Goal: Information Seeking & Learning: Get advice/opinions

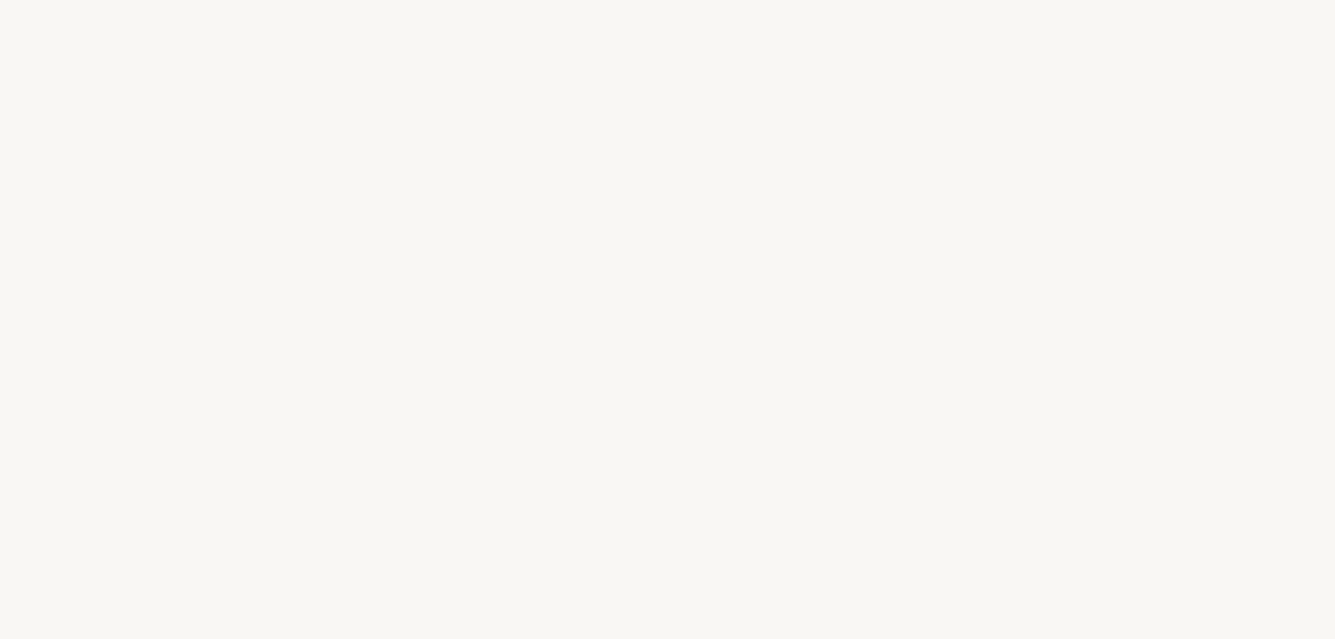
select select "FR"
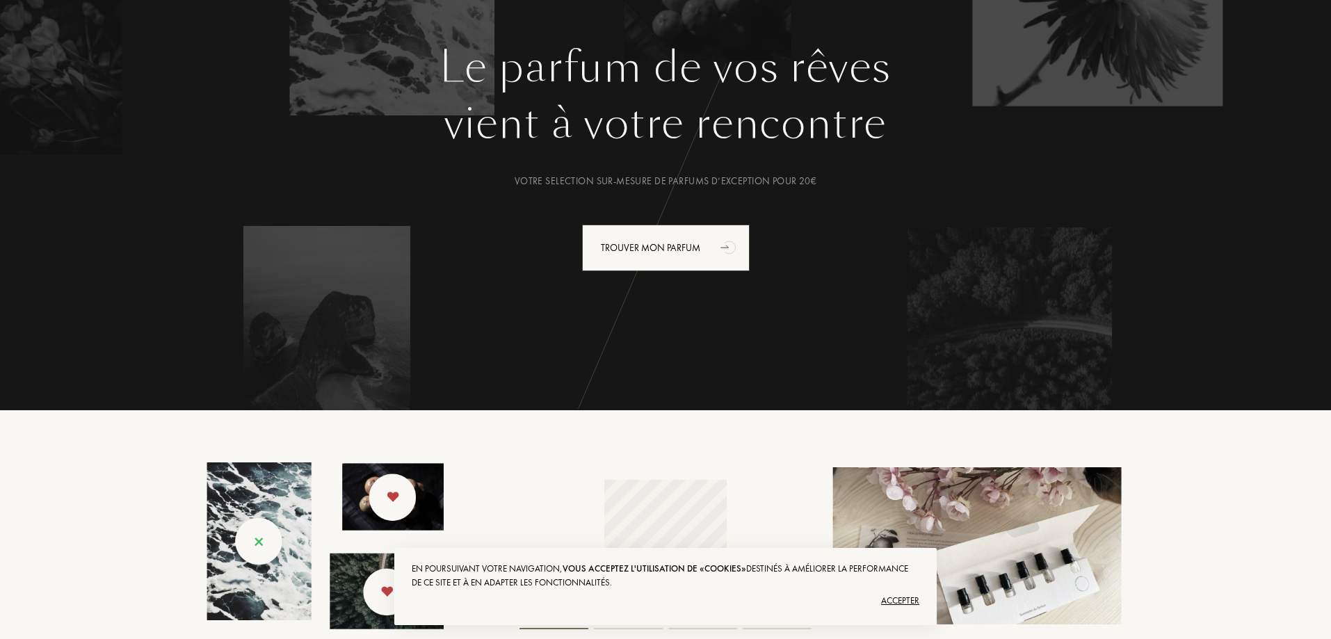
click at [902, 599] on div "Accepter" at bounding box center [666, 601] width 508 height 22
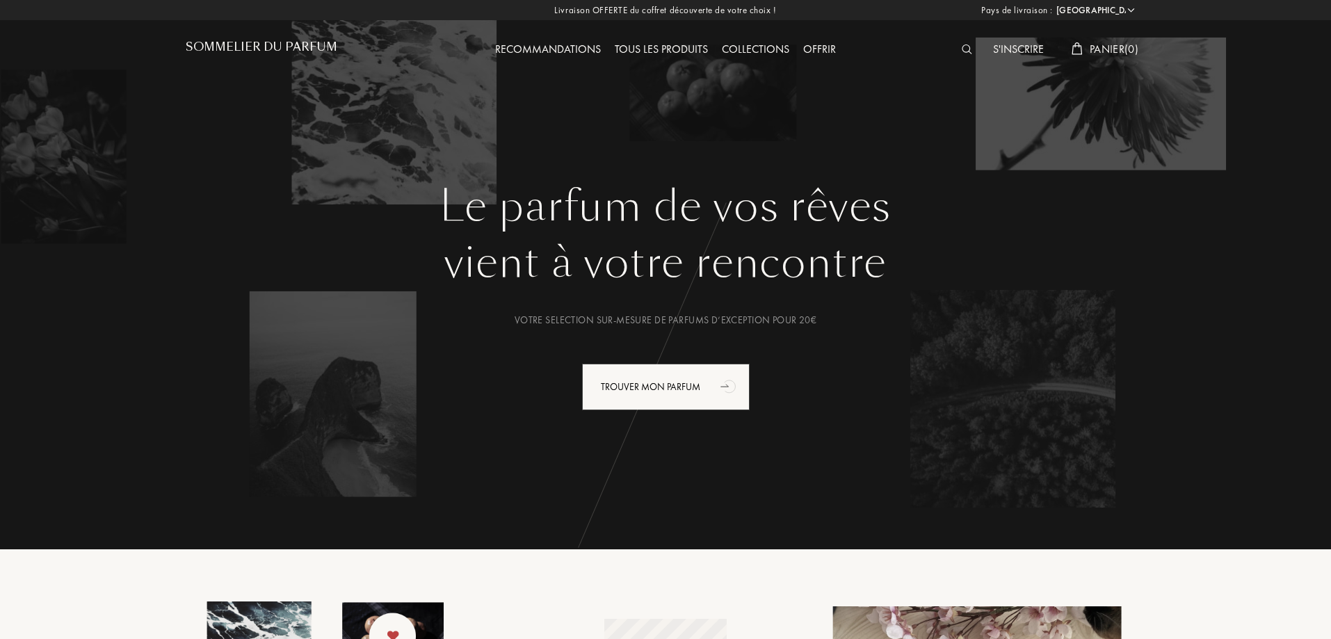
click at [986, 49] on div "S'inscrire" at bounding box center [1018, 50] width 65 height 18
click at [965, 47] on img at bounding box center [967, 50] width 10 height 10
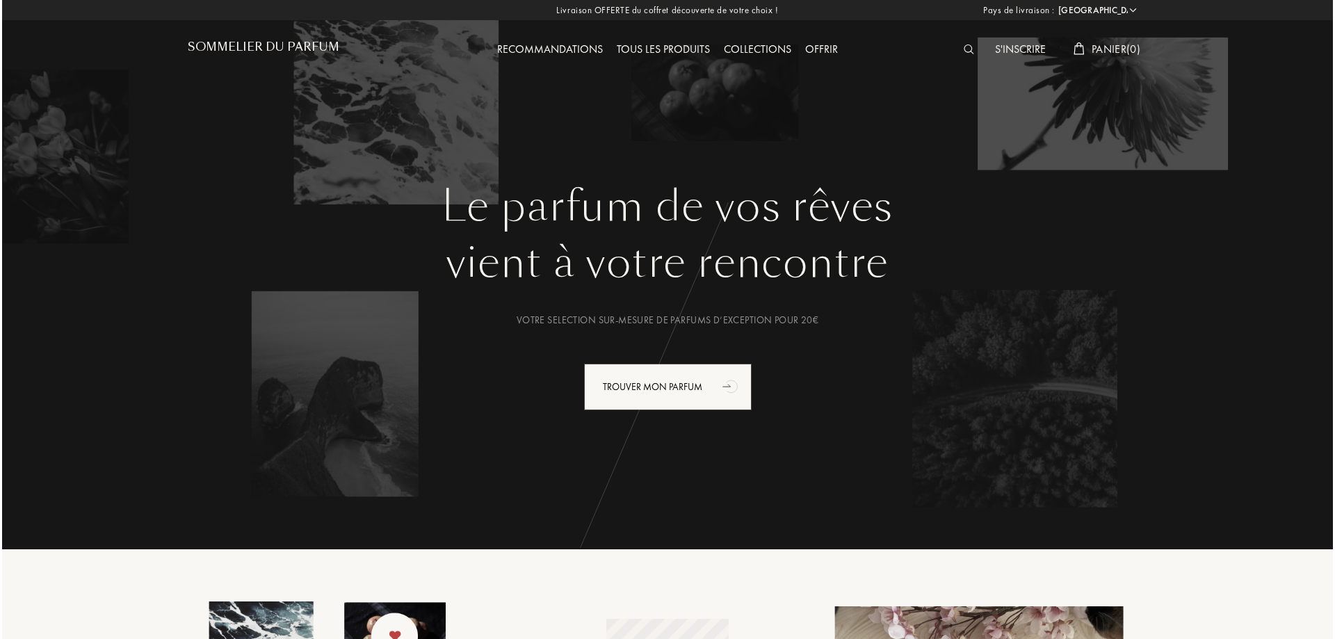
scroll to position [1, 0]
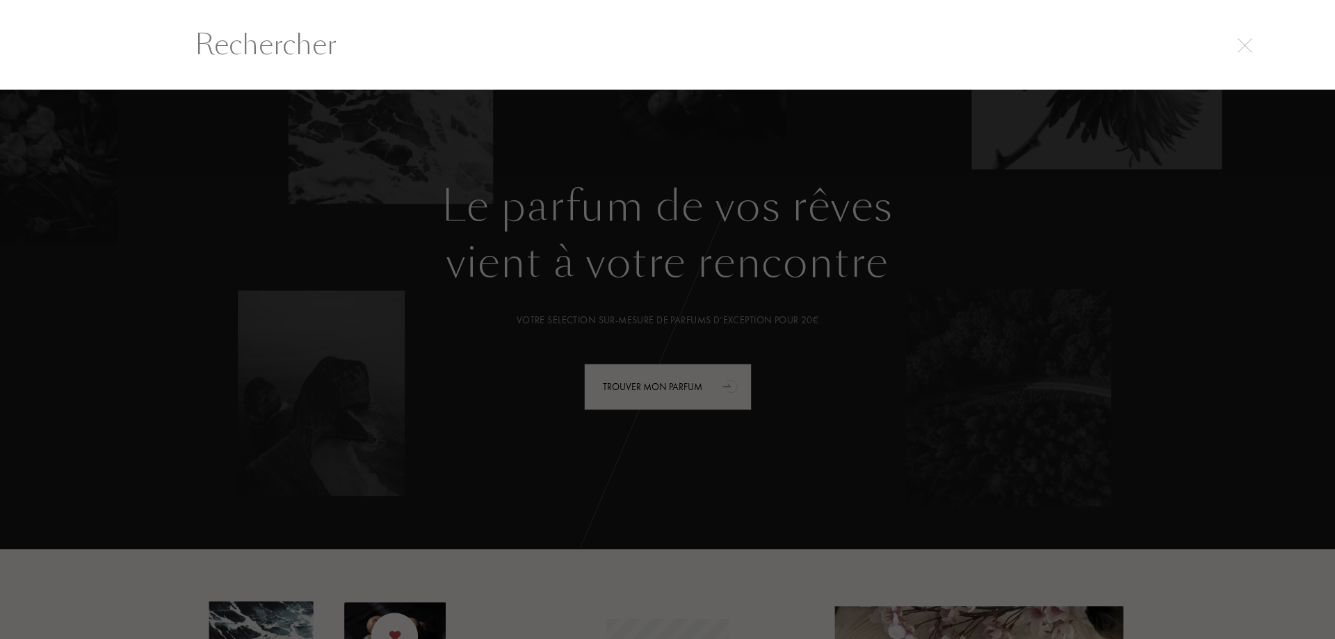
click at [637, 29] on input "text" at bounding box center [667, 45] width 1001 height 42
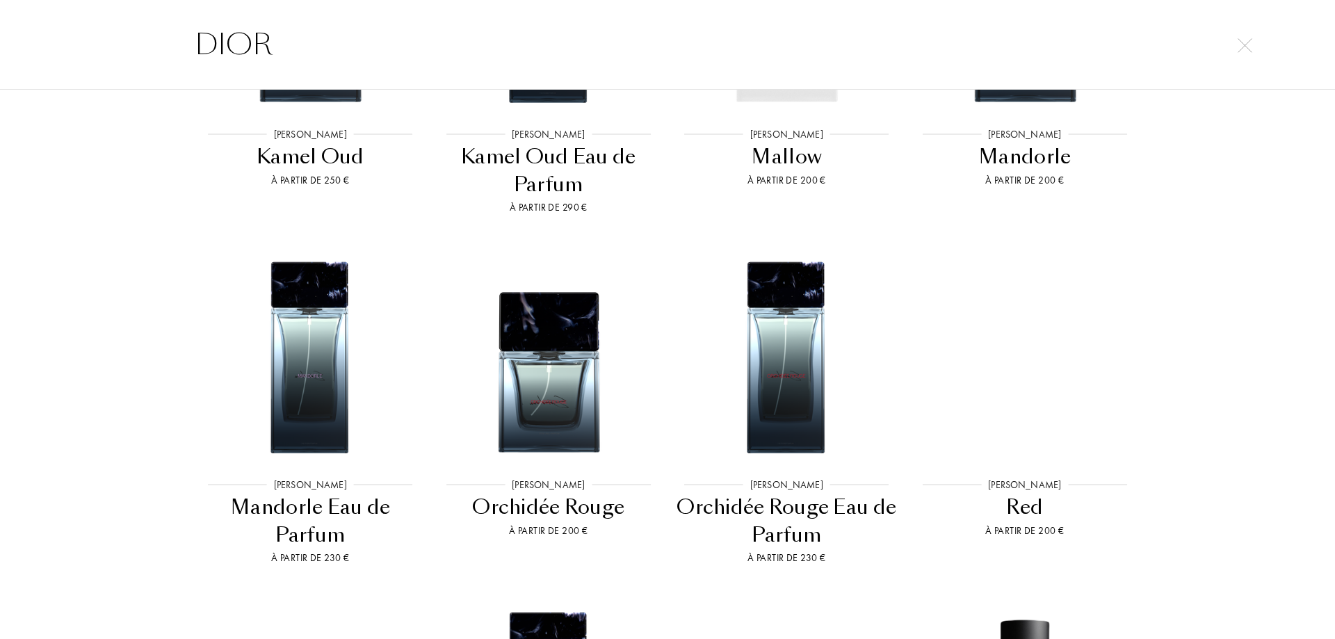
scroll to position [1252, 0]
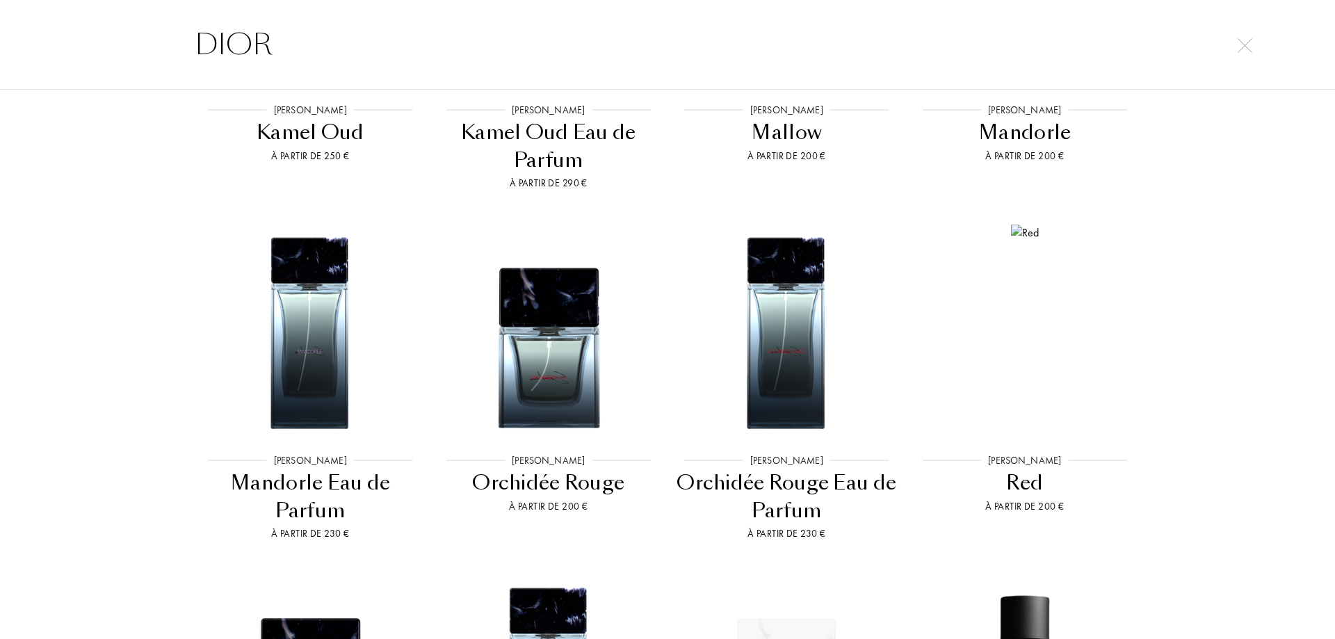
click at [122, 357] on div "Marques Sora Dora Parfums Sora Dora Sora Dora 7 À partir de 200 € Sora Dora Sor…" at bounding box center [667, 378] width 1335 height 577
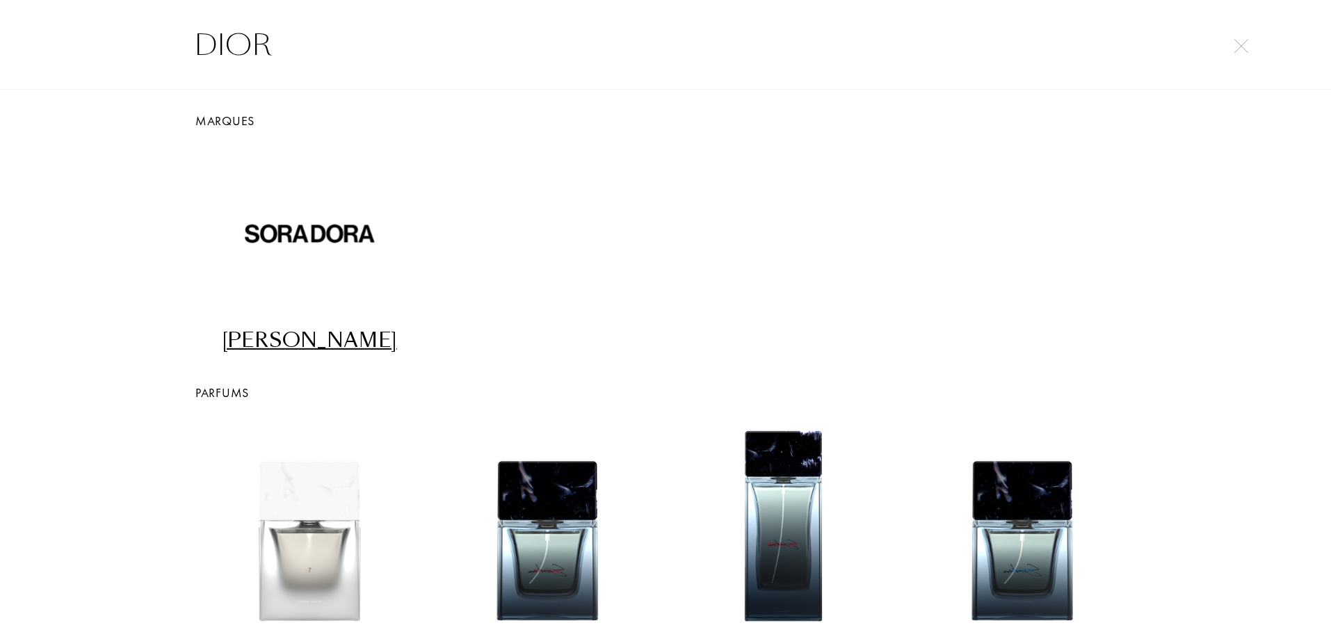
scroll to position [0, 0]
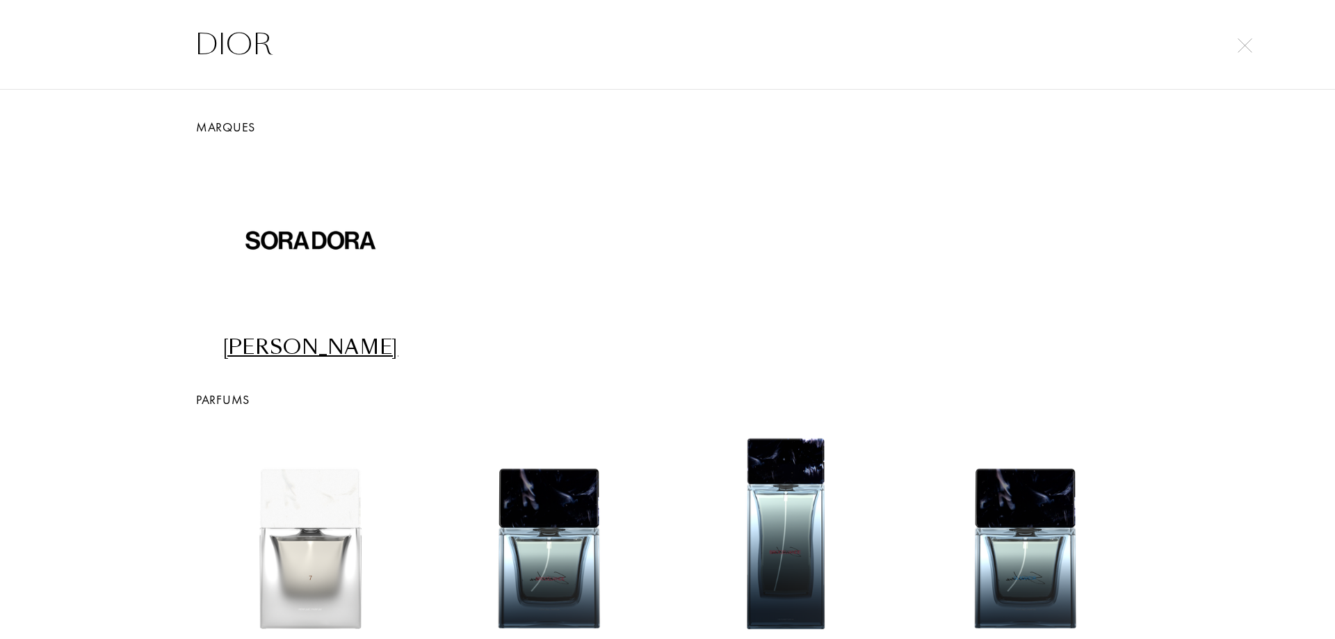
drag, startPoint x: 302, startPoint y: 45, endPoint x: 95, endPoint y: 49, distance: 206.6
click at [96, 49] on div "DIOR" at bounding box center [667, 44] width 1335 height 90
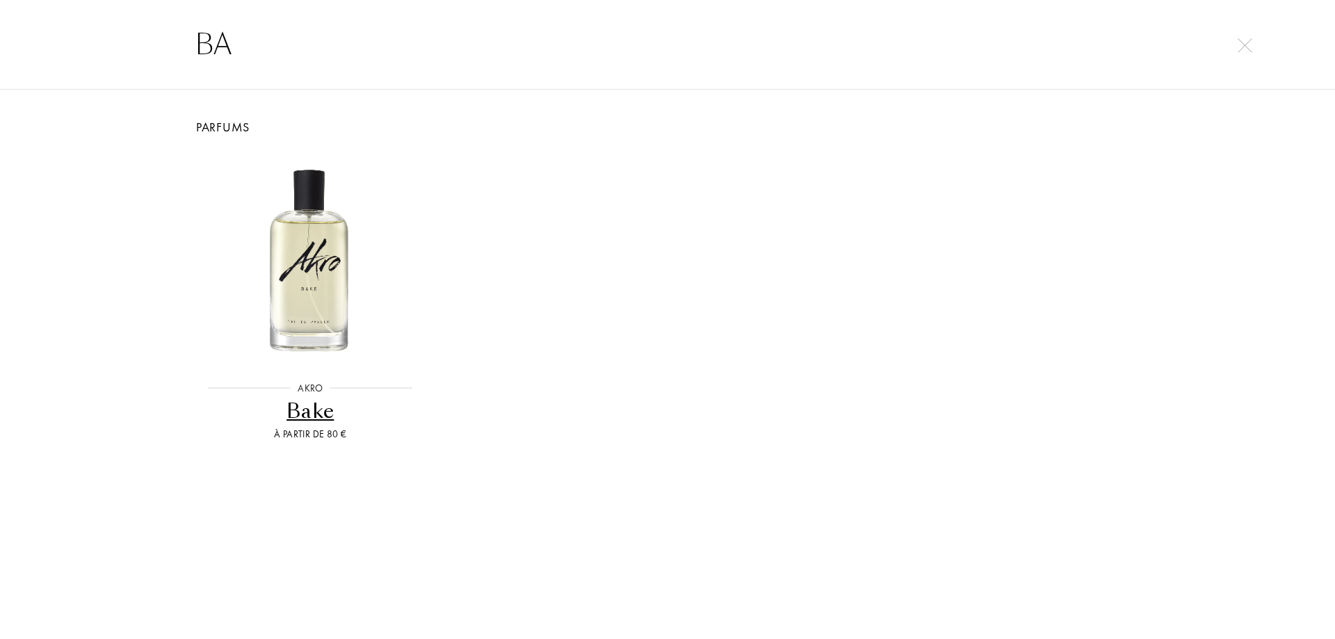
type input "B"
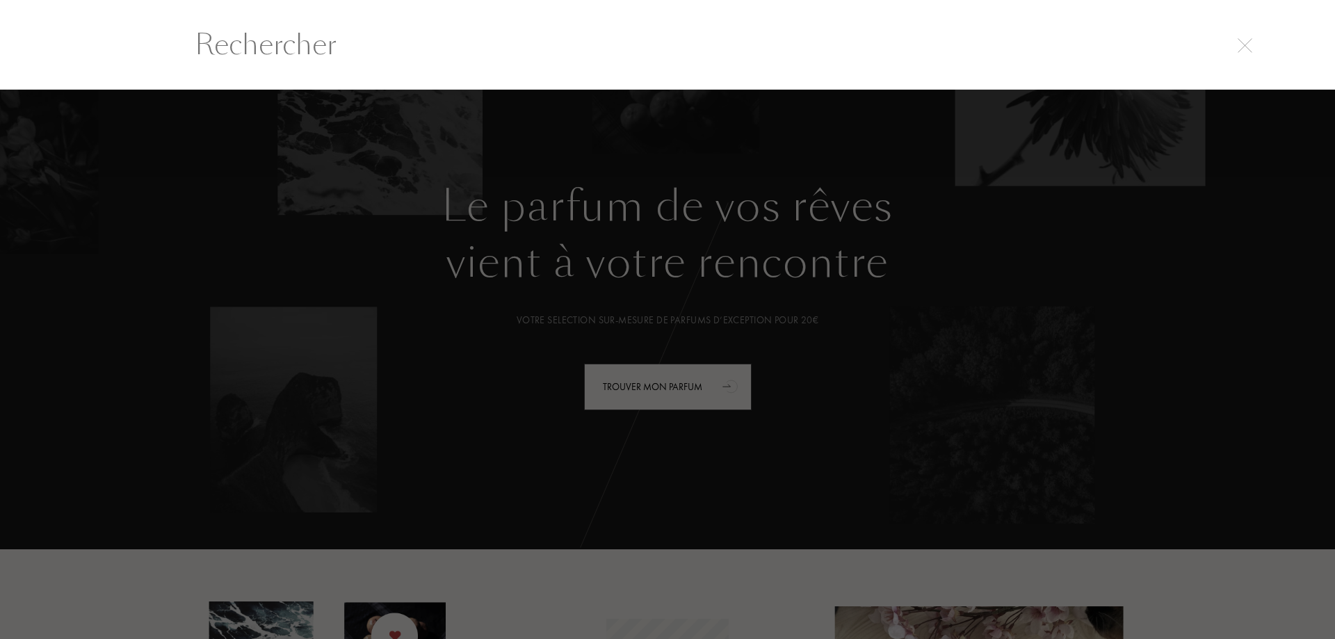
click at [334, 246] on div at bounding box center [667, 364] width 1335 height 549
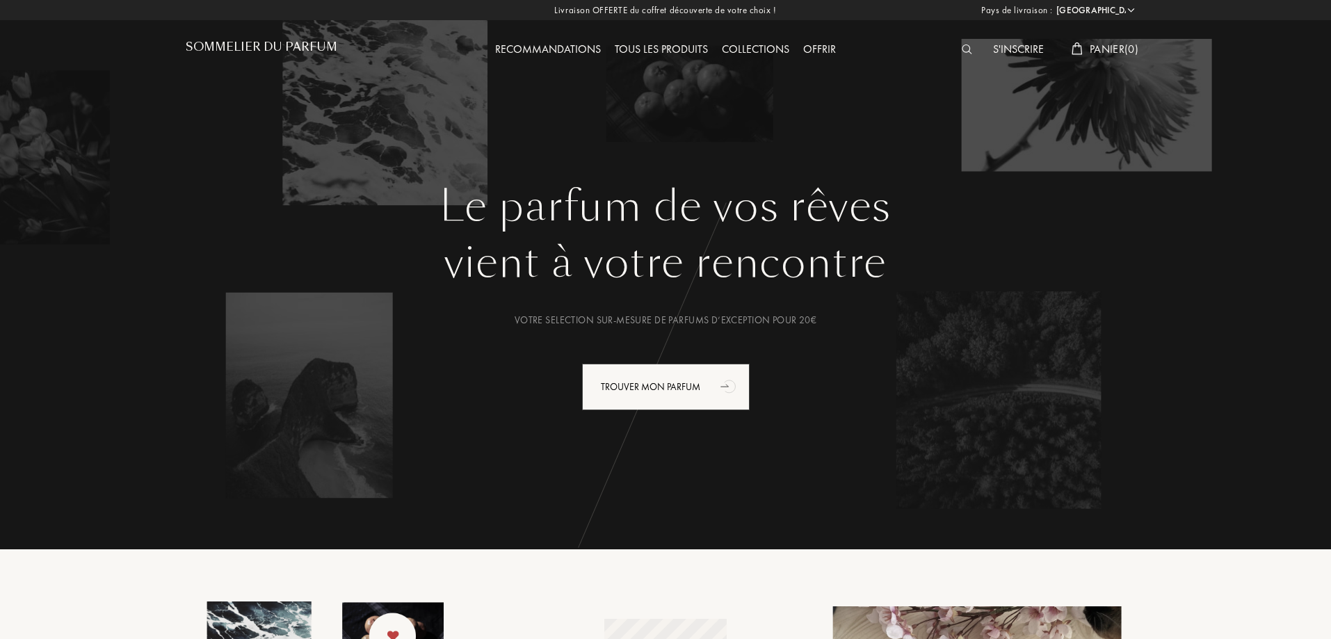
click at [574, 54] on div "Recommandations" at bounding box center [548, 50] width 120 height 18
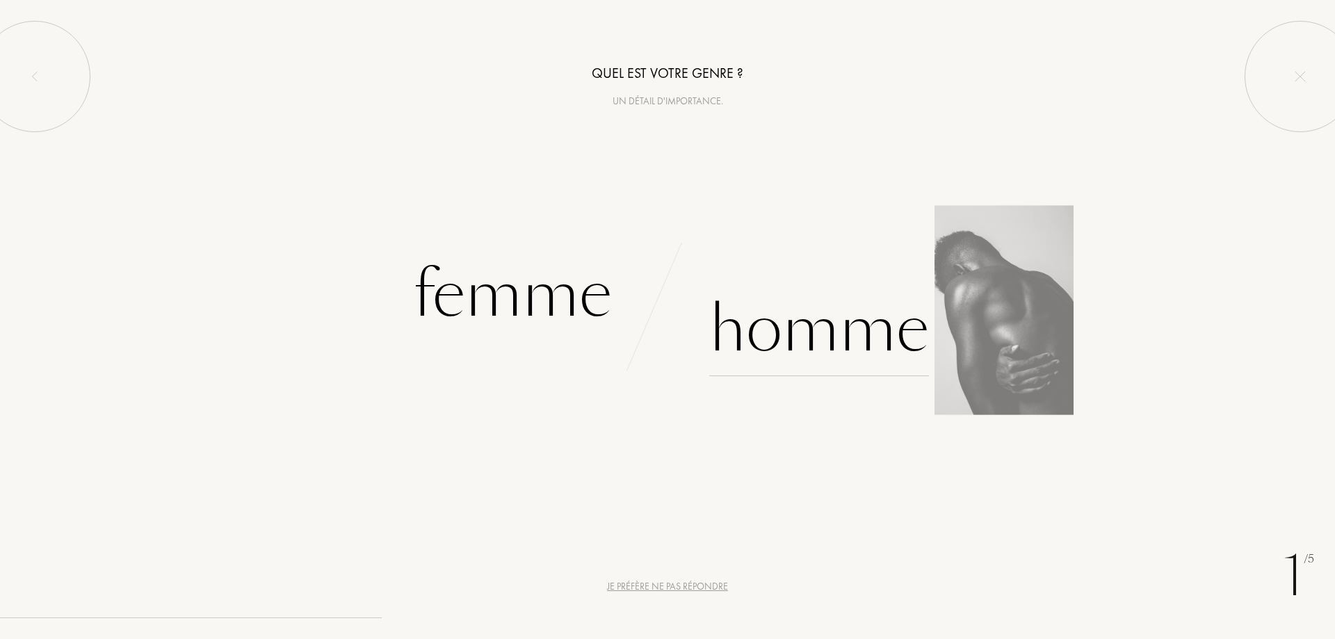
click at [832, 341] on div "Homme" at bounding box center [819, 329] width 220 height 94
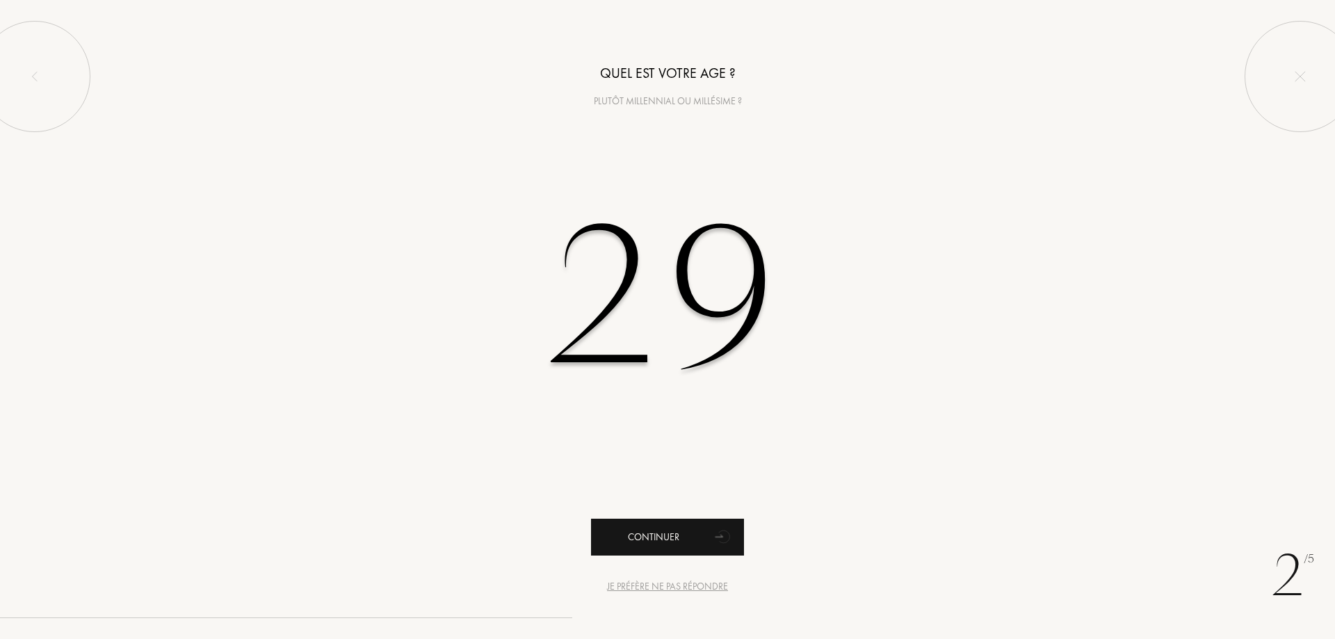
type input "29"
click at [647, 527] on div "Continuer" at bounding box center [667, 537] width 153 height 37
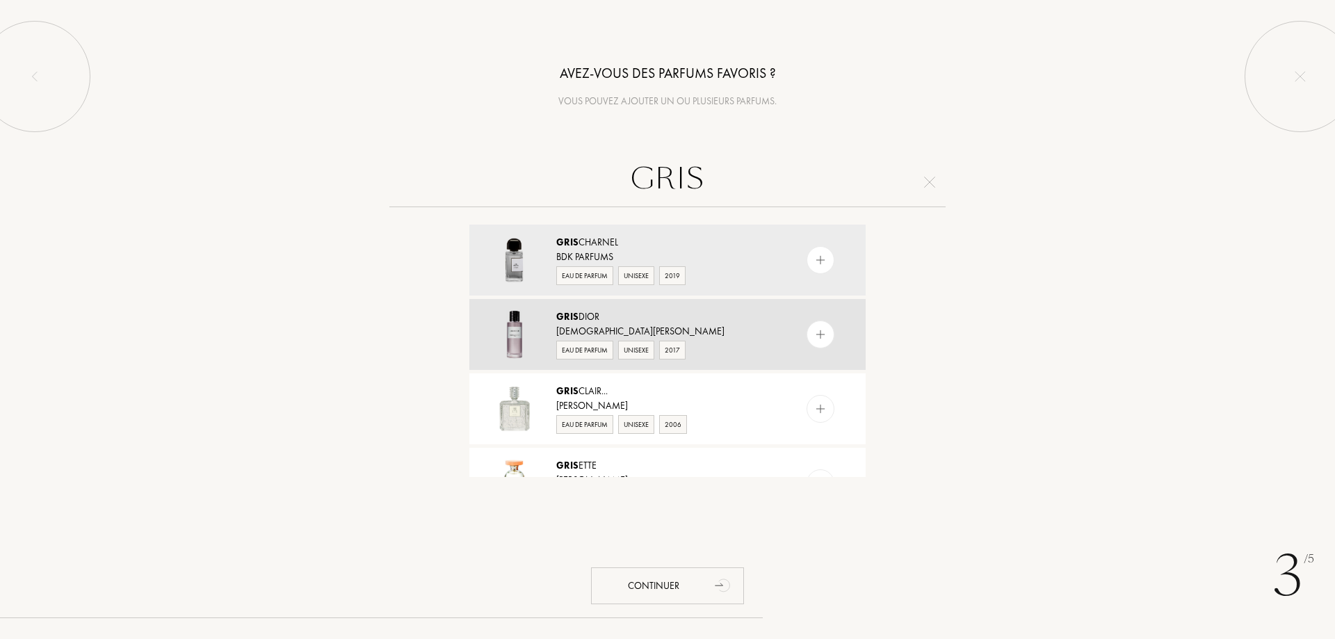
type input "GRIS"
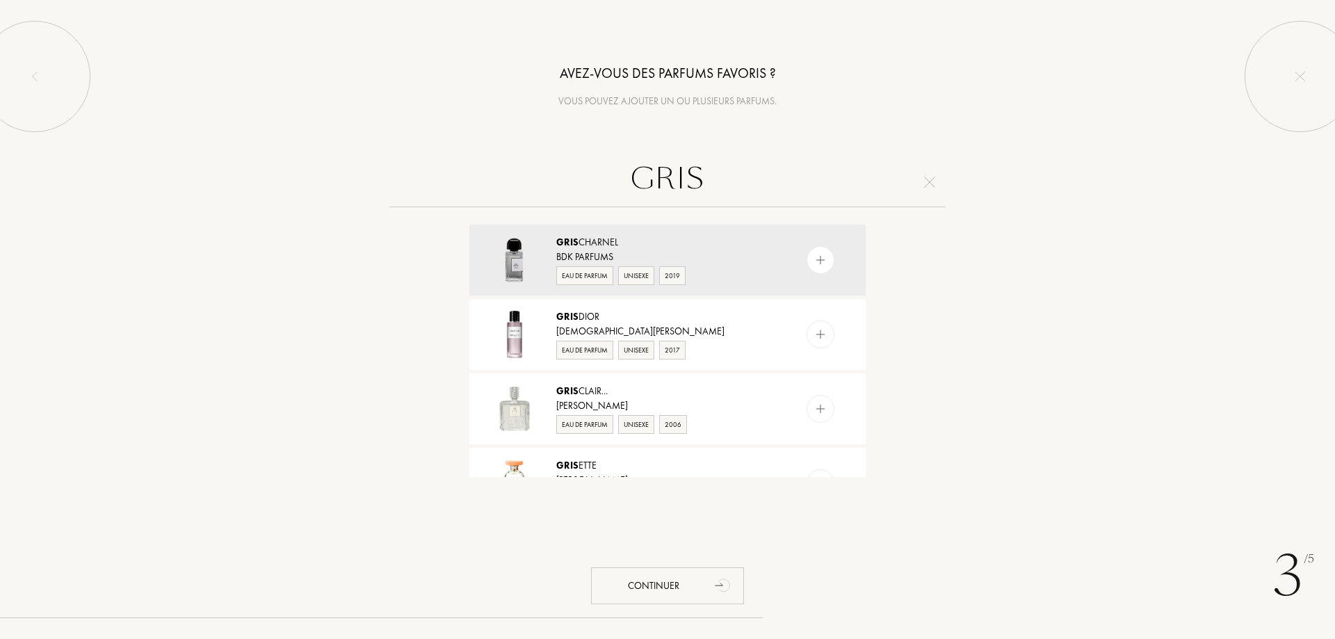
click at [818, 336] on img at bounding box center [820, 334] width 13 height 13
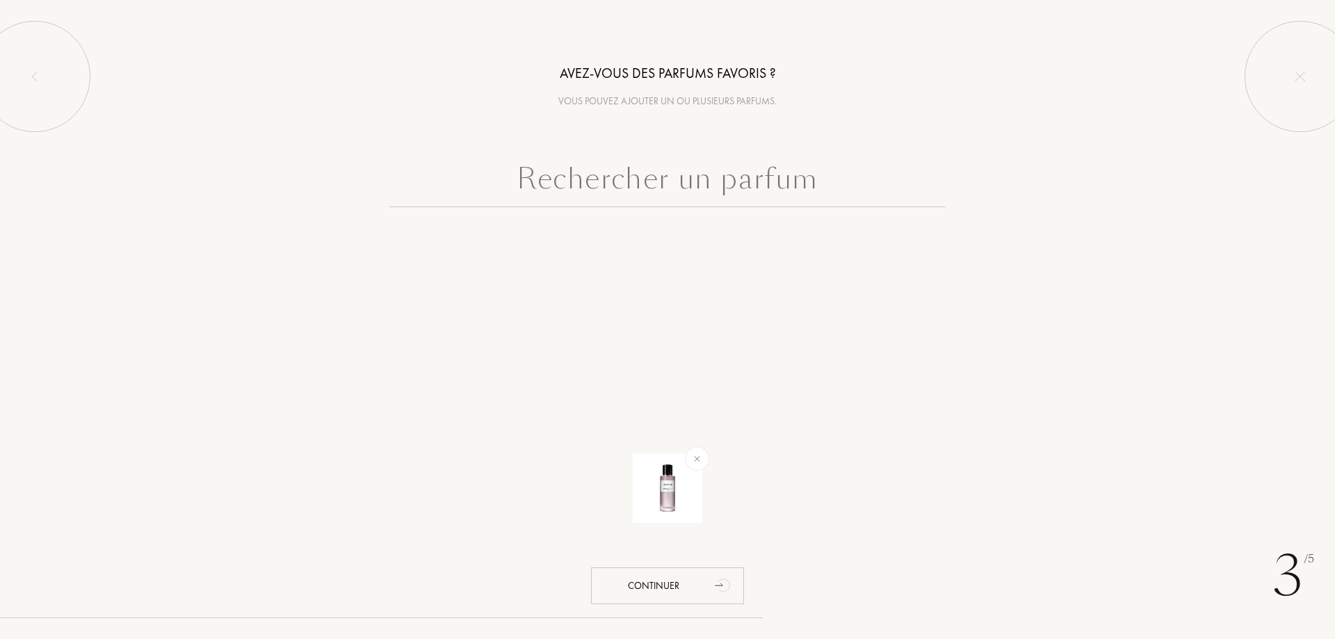
click at [730, 185] on input "text" at bounding box center [667, 182] width 556 height 50
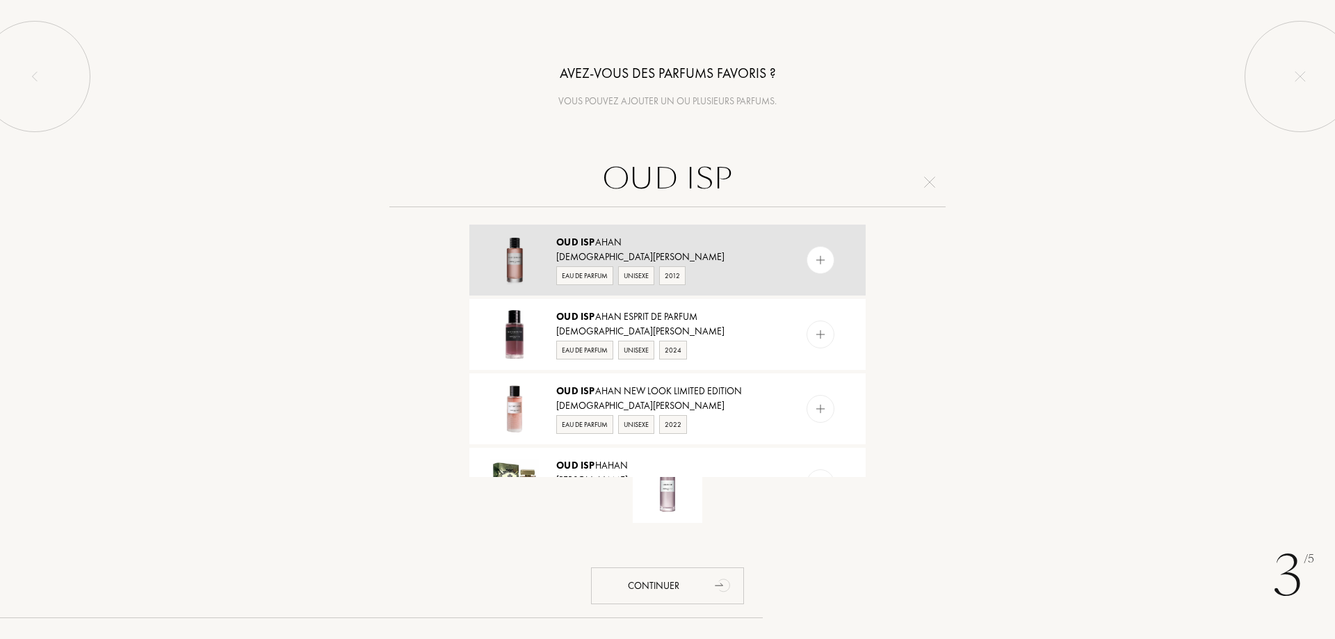
type input "OUD ISP"
click at [823, 264] on img at bounding box center [820, 260] width 13 height 13
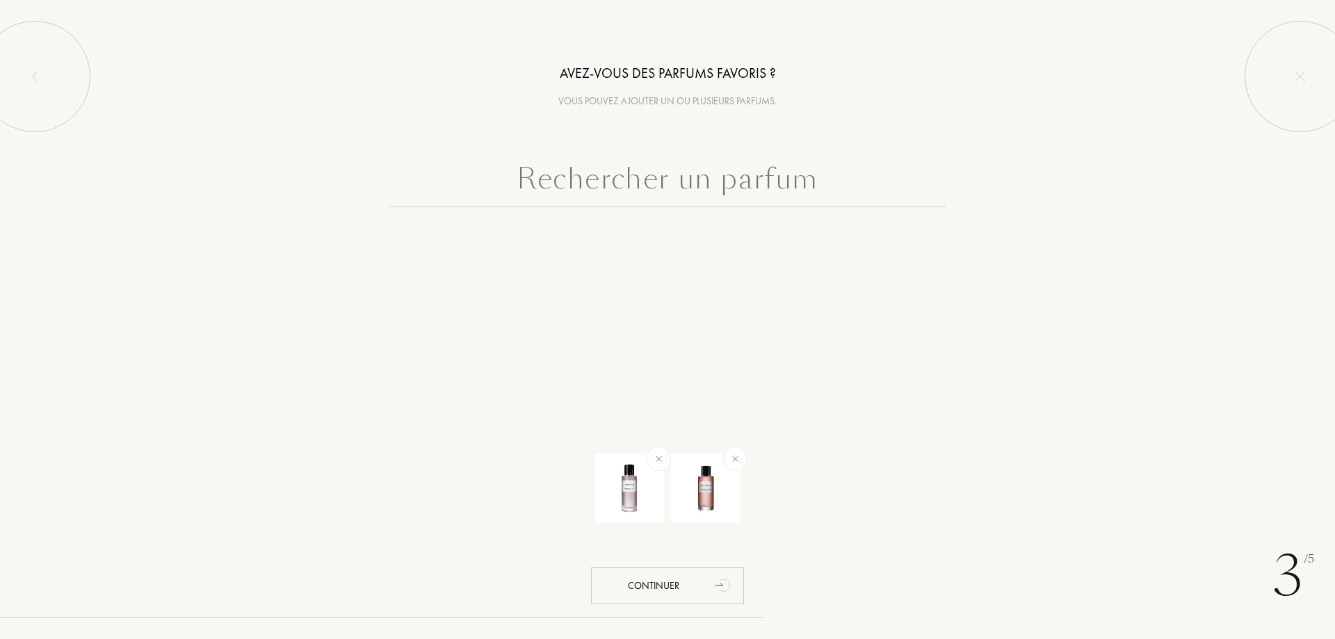
click at [804, 179] on input "text" at bounding box center [667, 182] width 556 height 50
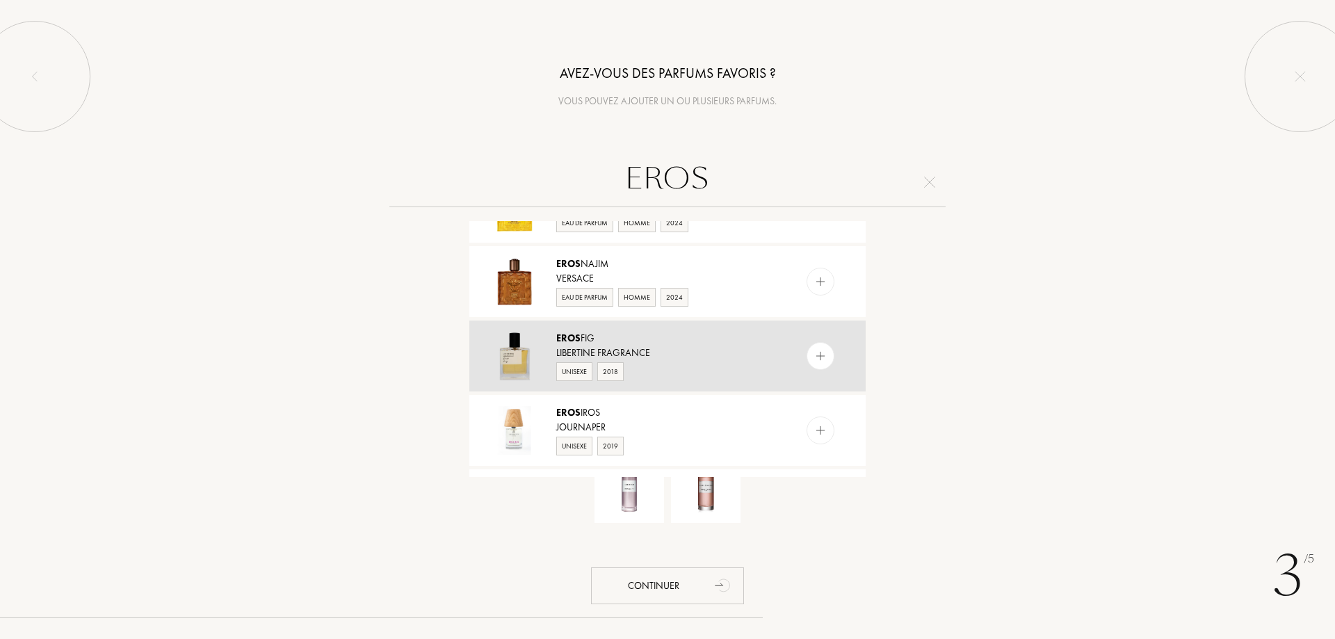
scroll to position [765, 0]
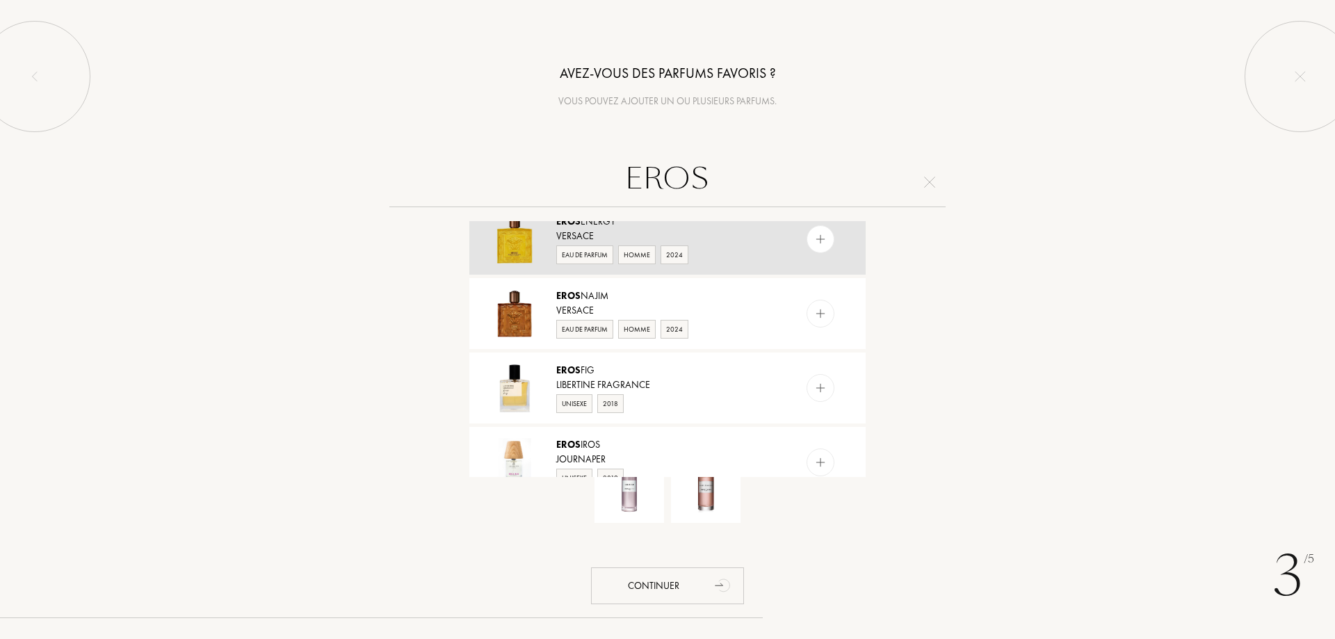
type input "EROS"
click at [817, 243] on img at bounding box center [820, 239] width 13 height 13
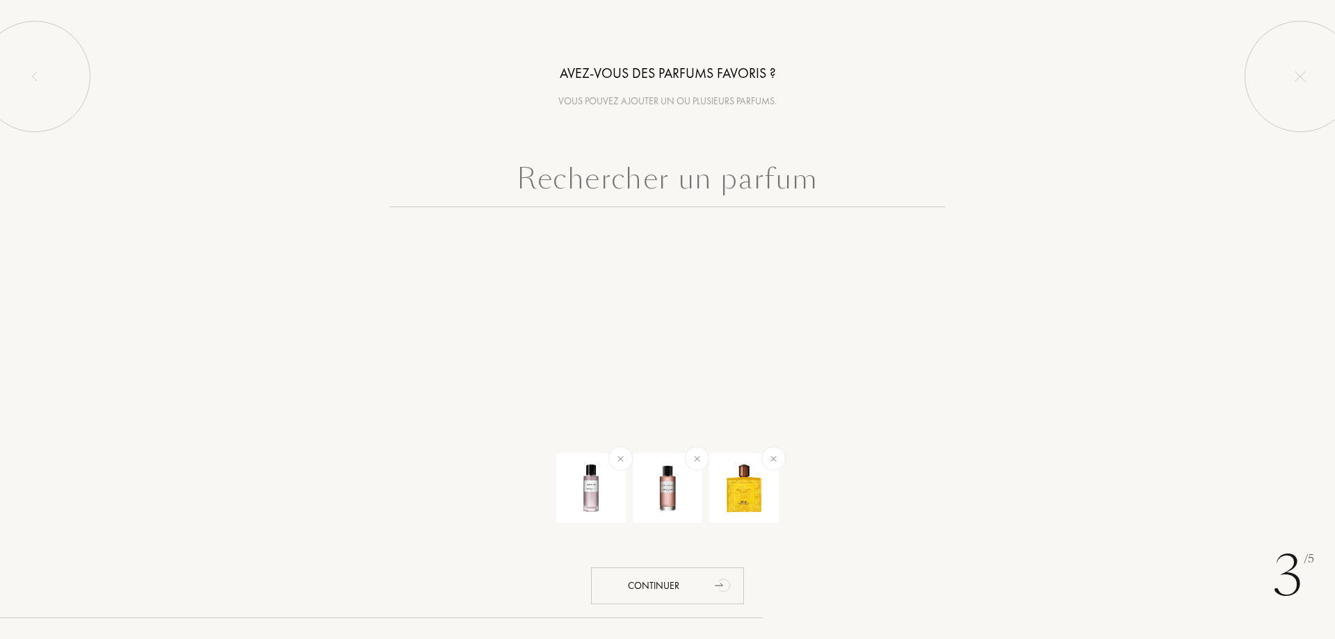
click at [780, 188] on input "text" at bounding box center [667, 182] width 556 height 50
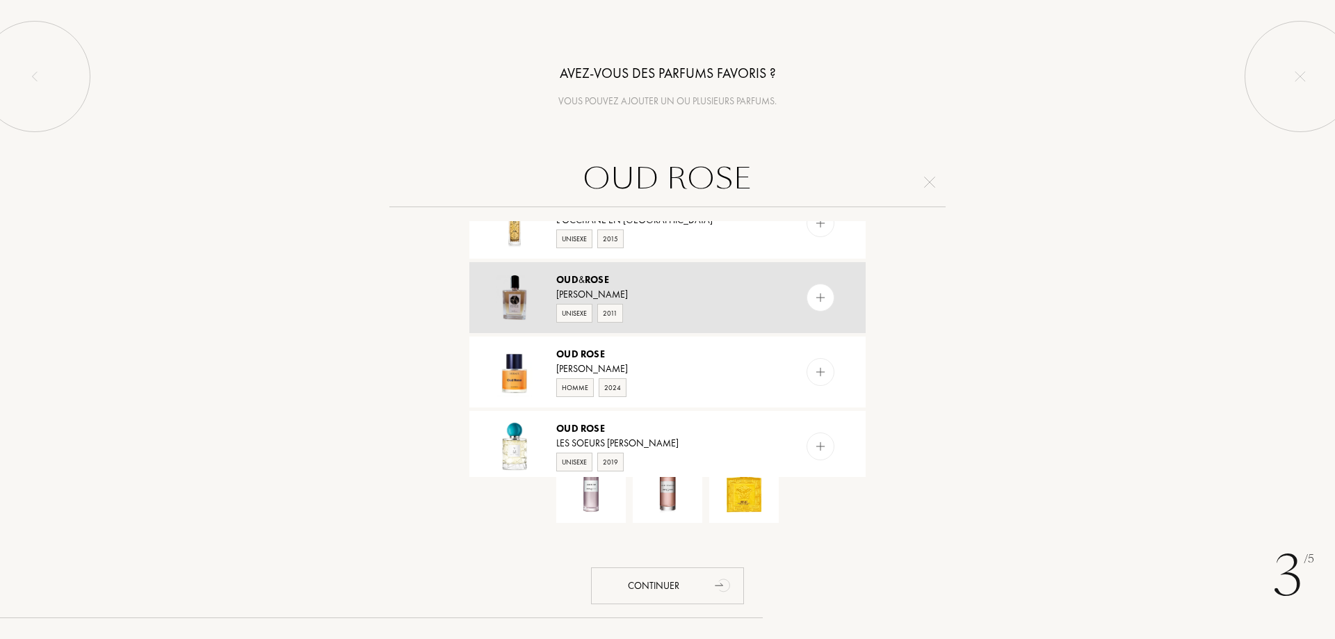
scroll to position [278, 0]
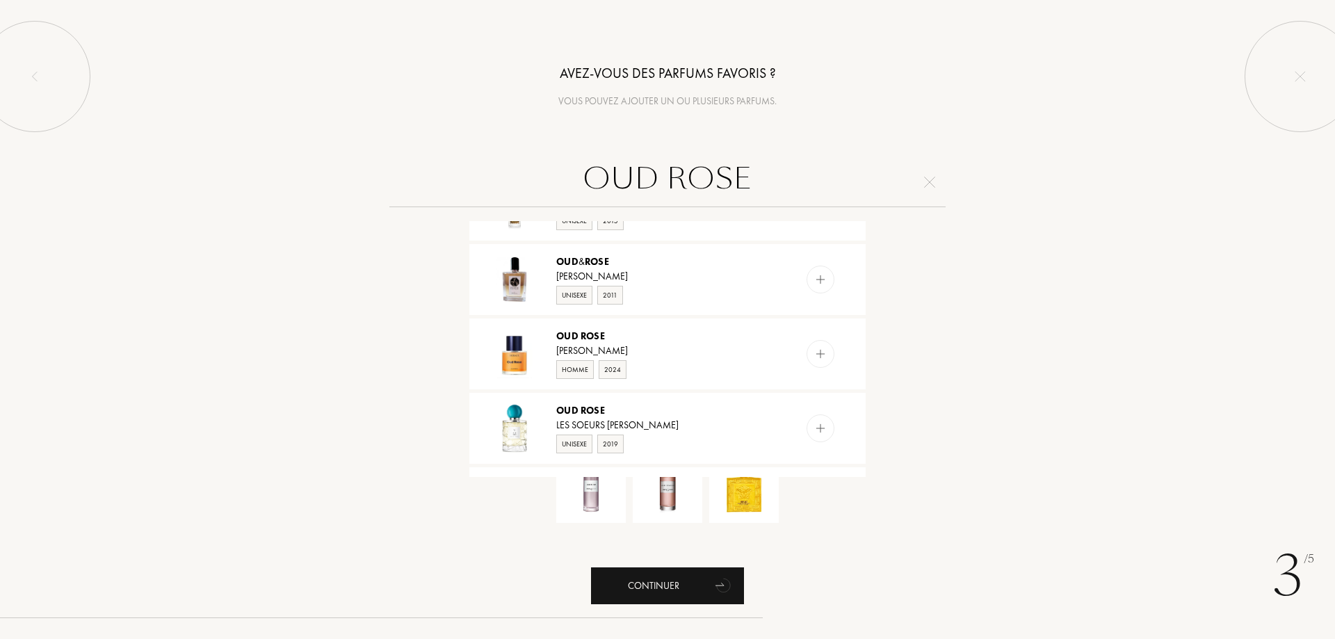
type input "OUD ROSE"
click at [653, 586] on div "Continuer" at bounding box center [667, 585] width 153 height 37
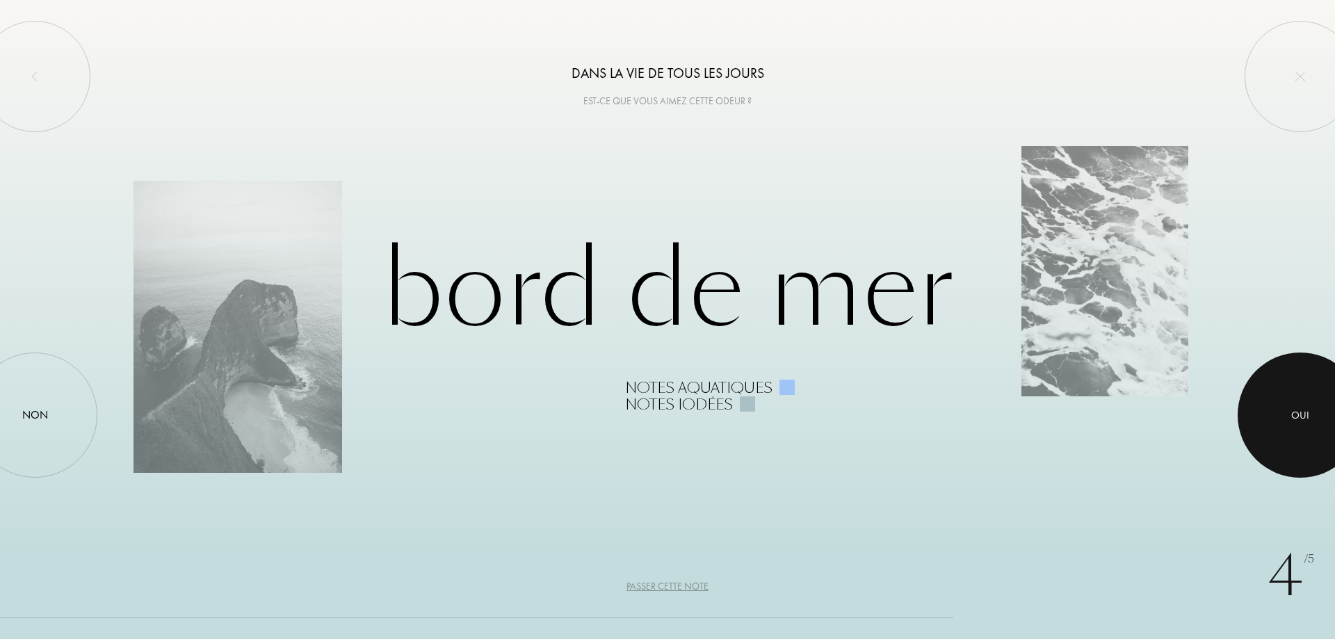
click at [1301, 414] on div "Oui" at bounding box center [1300, 416] width 18 height 16
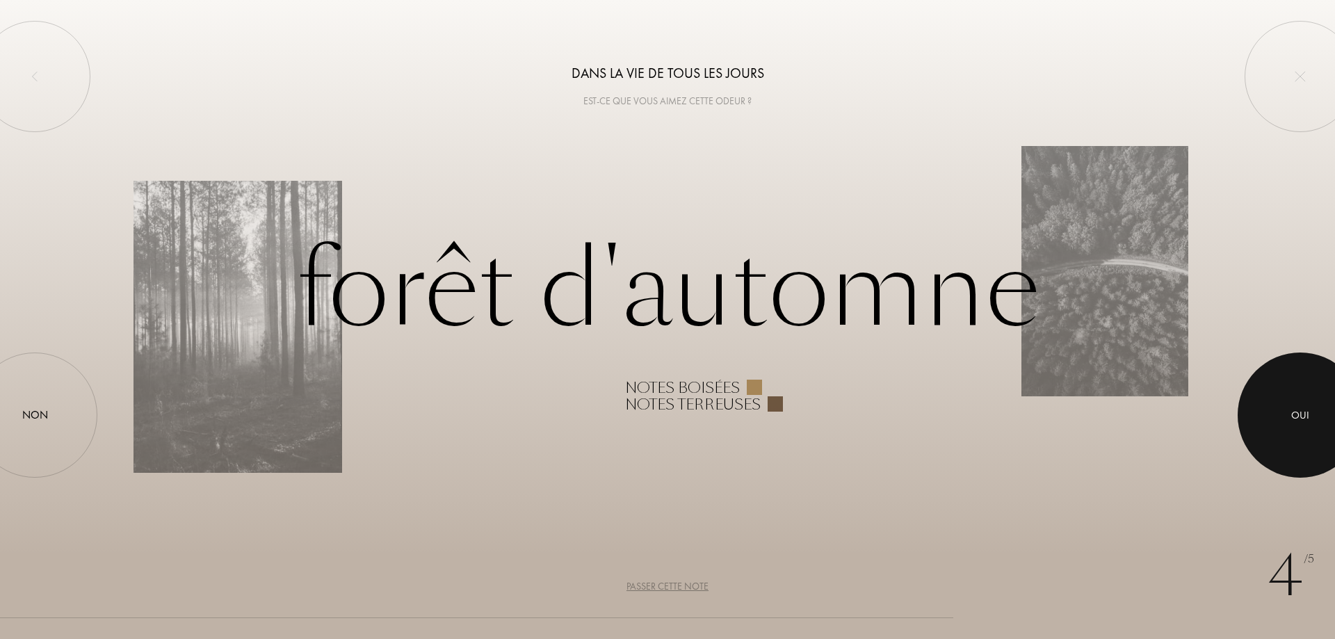
click at [1289, 420] on div at bounding box center [1300, 415] width 125 height 125
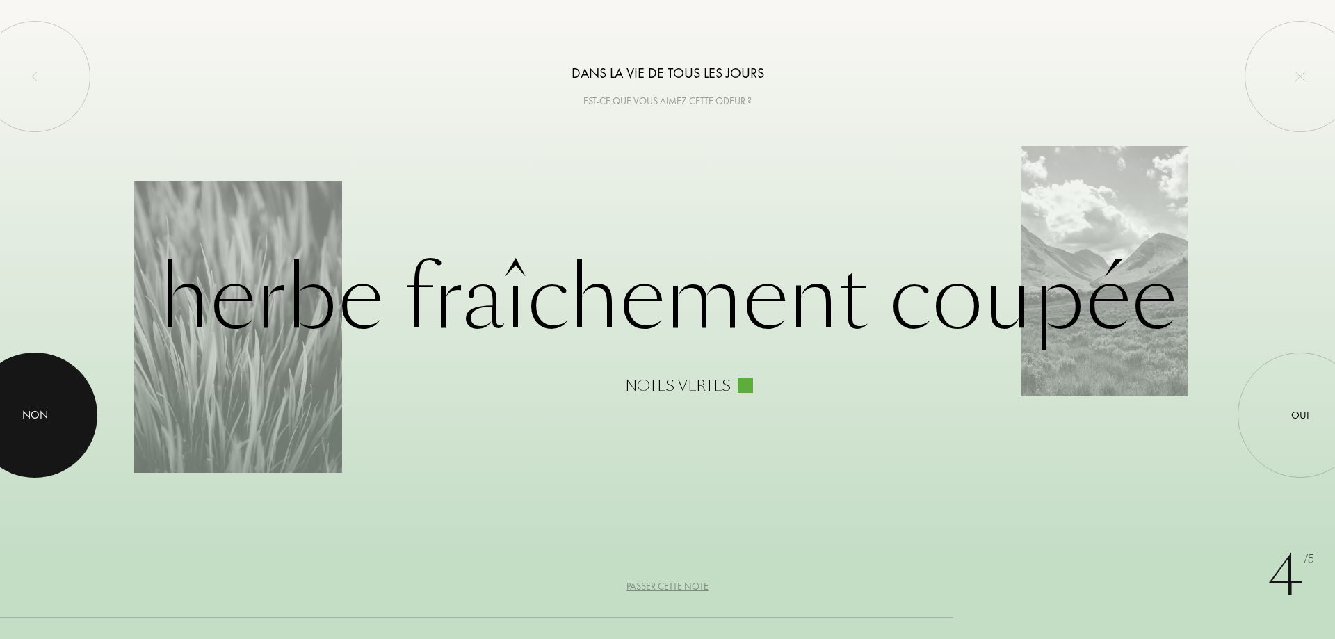
click at [47, 415] on div "Non" at bounding box center [35, 415] width 26 height 17
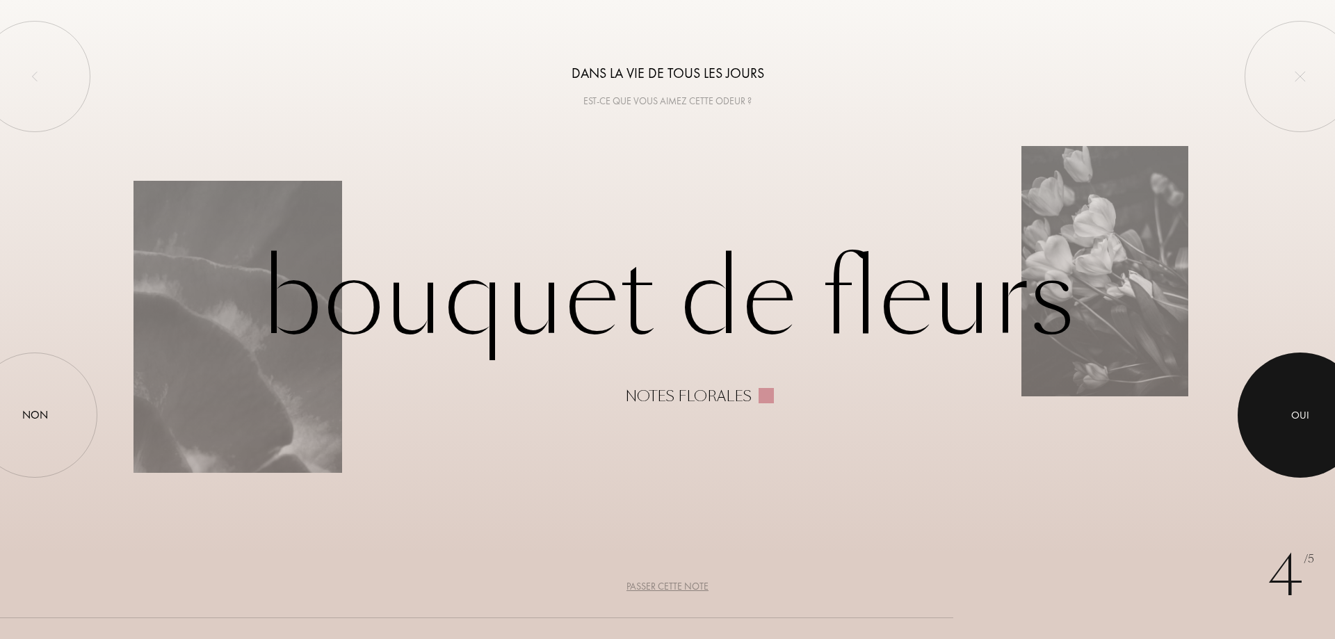
click at [1291, 405] on div at bounding box center [1300, 415] width 125 height 125
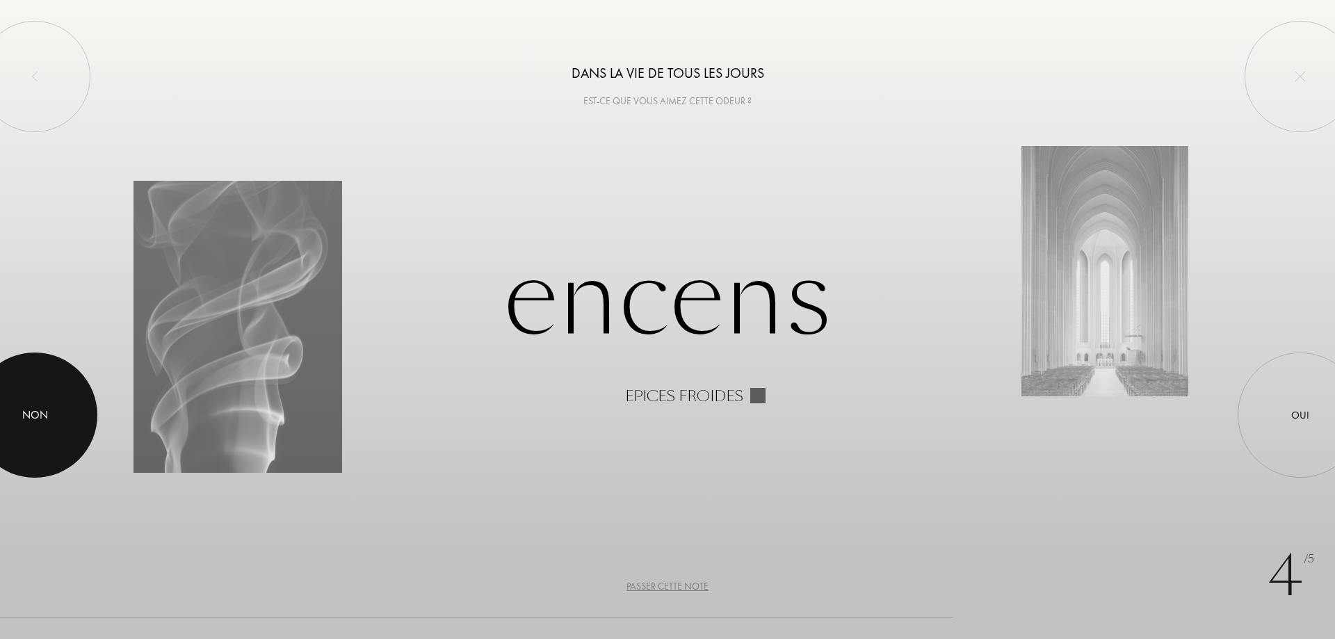
click at [35, 413] on div "Non" at bounding box center [35, 415] width 26 height 17
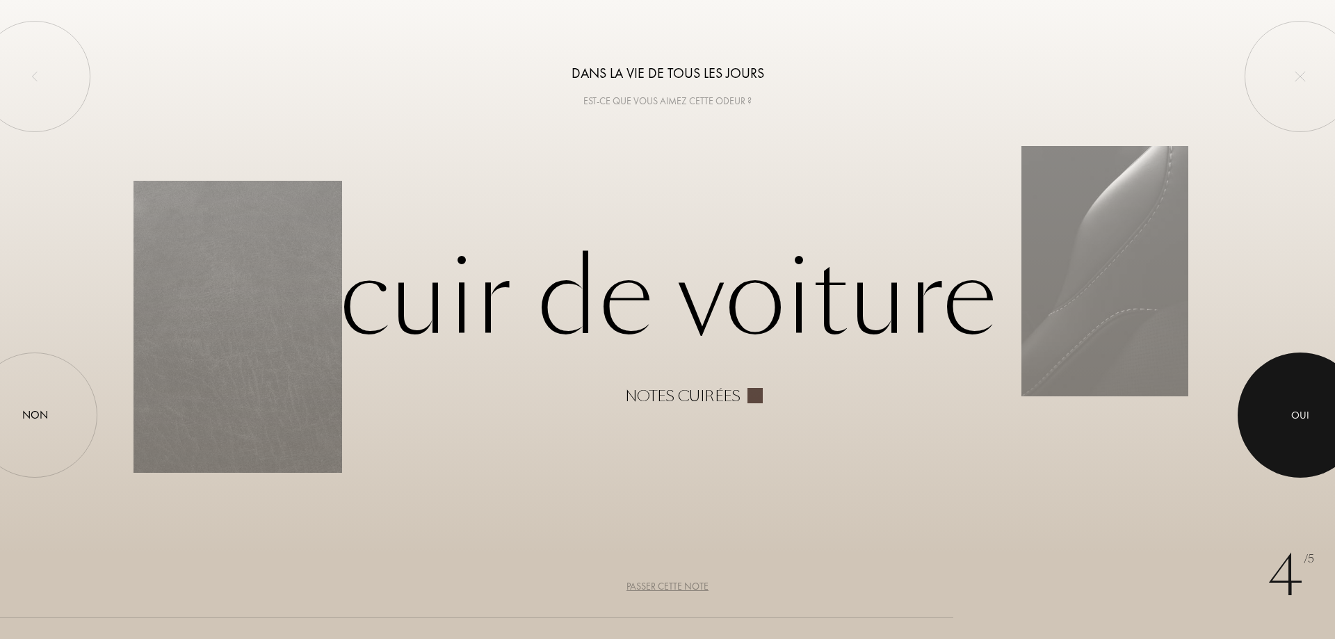
click at [1289, 410] on div at bounding box center [1300, 415] width 125 height 125
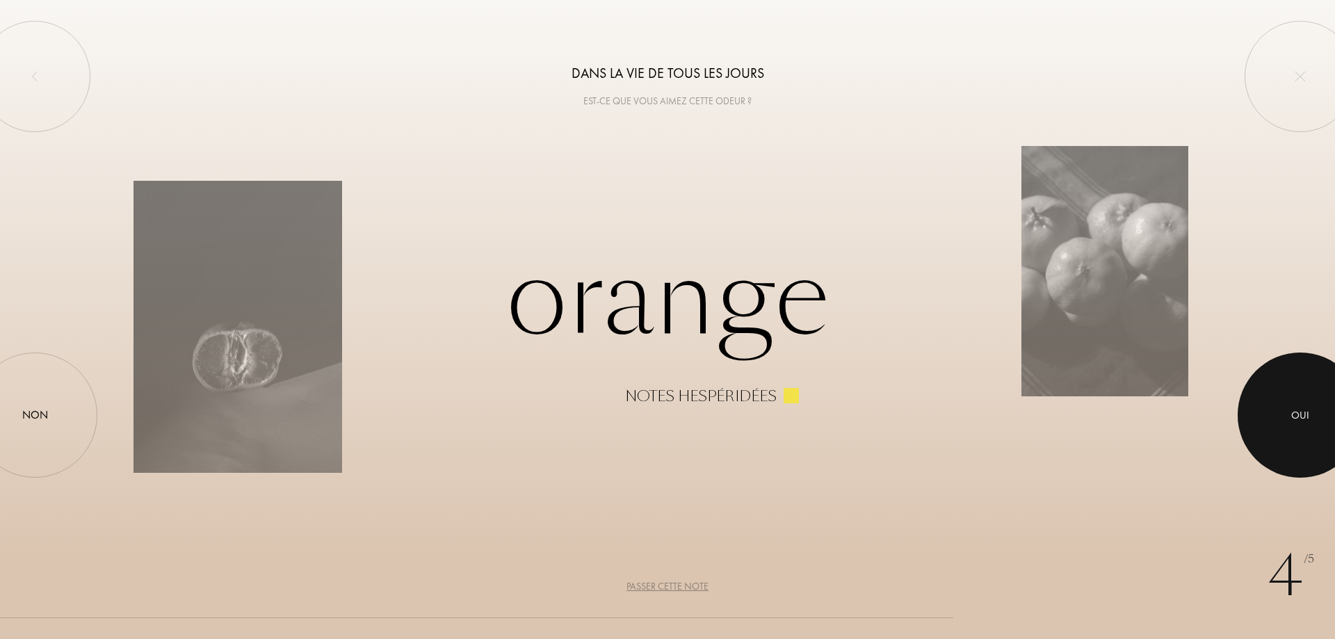
click at [1285, 416] on div at bounding box center [1300, 415] width 125 height 125
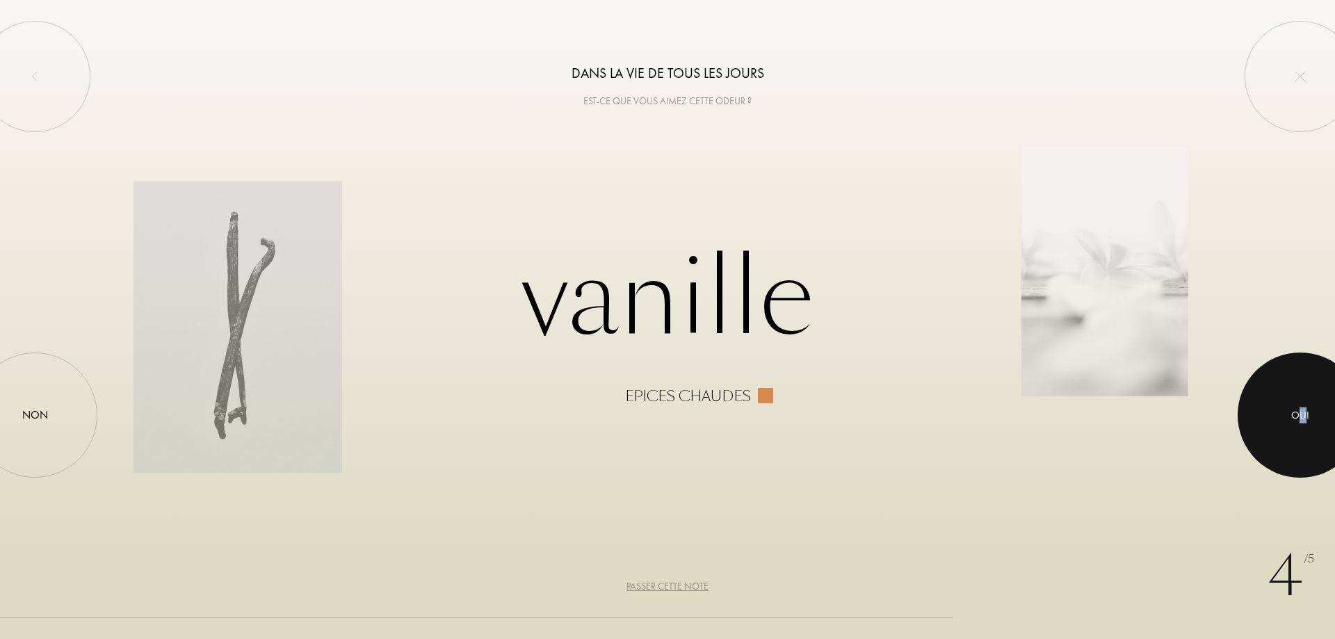
click at [1303, 408] on div "Oui" at bounding box center [1300, 416] width 18 height 16
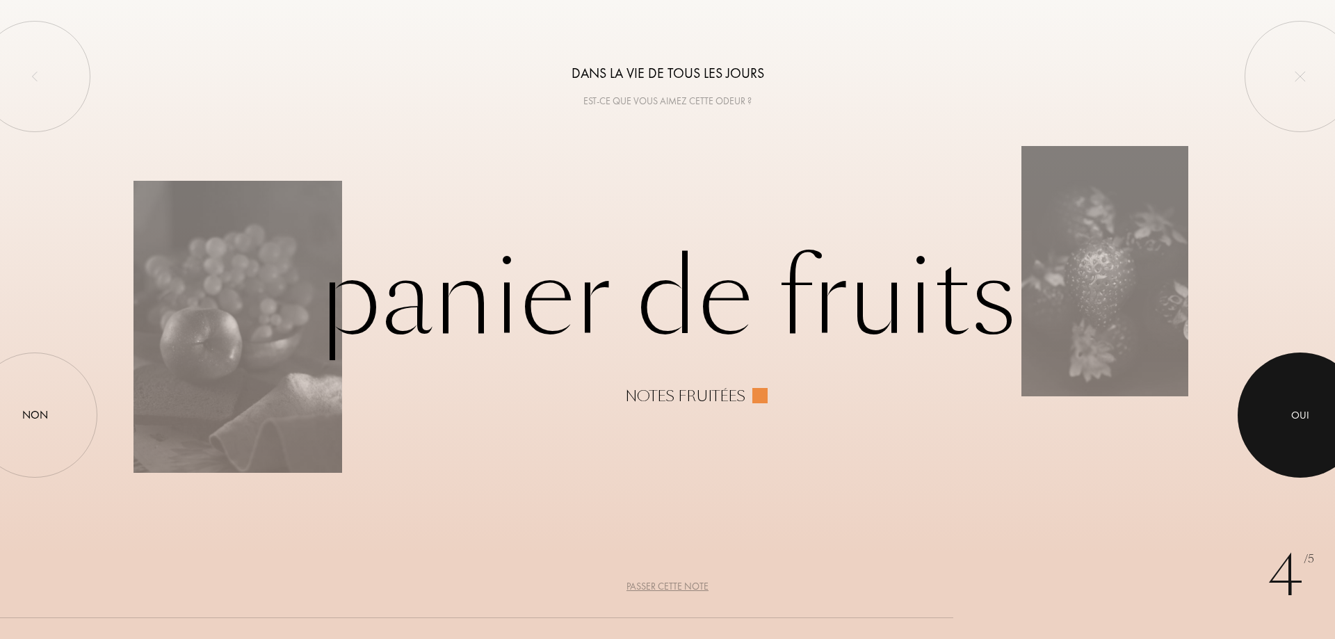
click at [1319, 415] on div at bounding box center [1300, 415] width 125 height 125
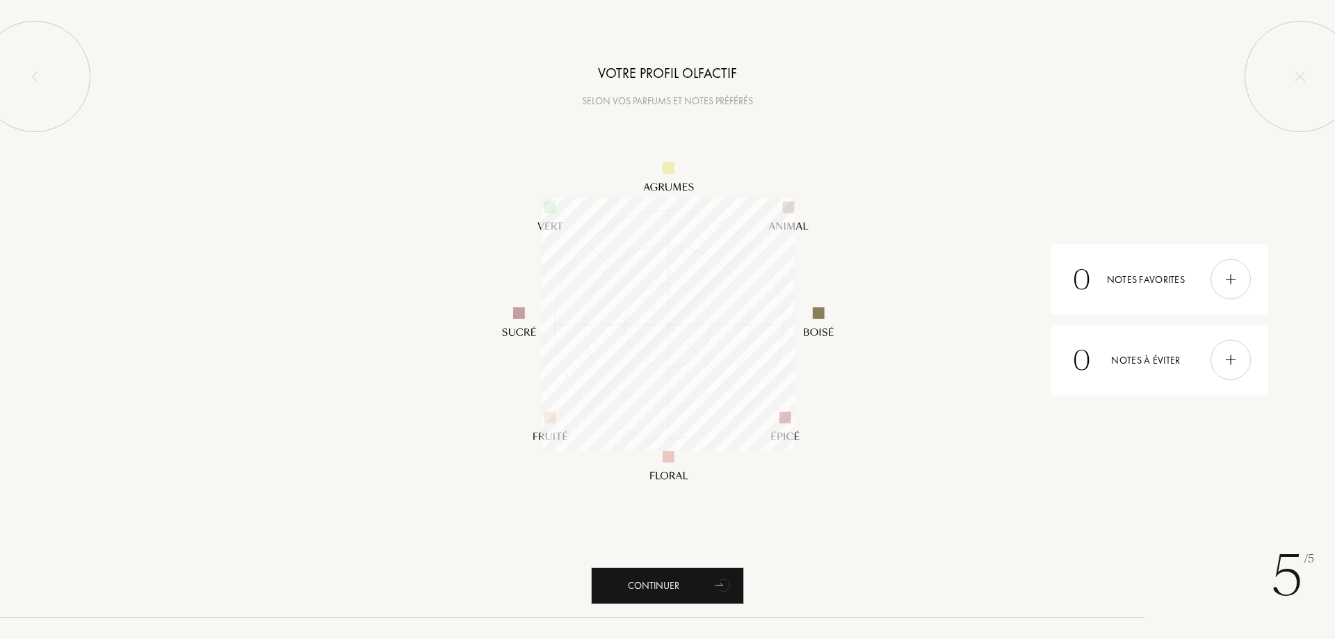
scroll to position [254, 254]
click at [722, 577] on icon "animation" at bounding box center [724, 585] width 28 height 28
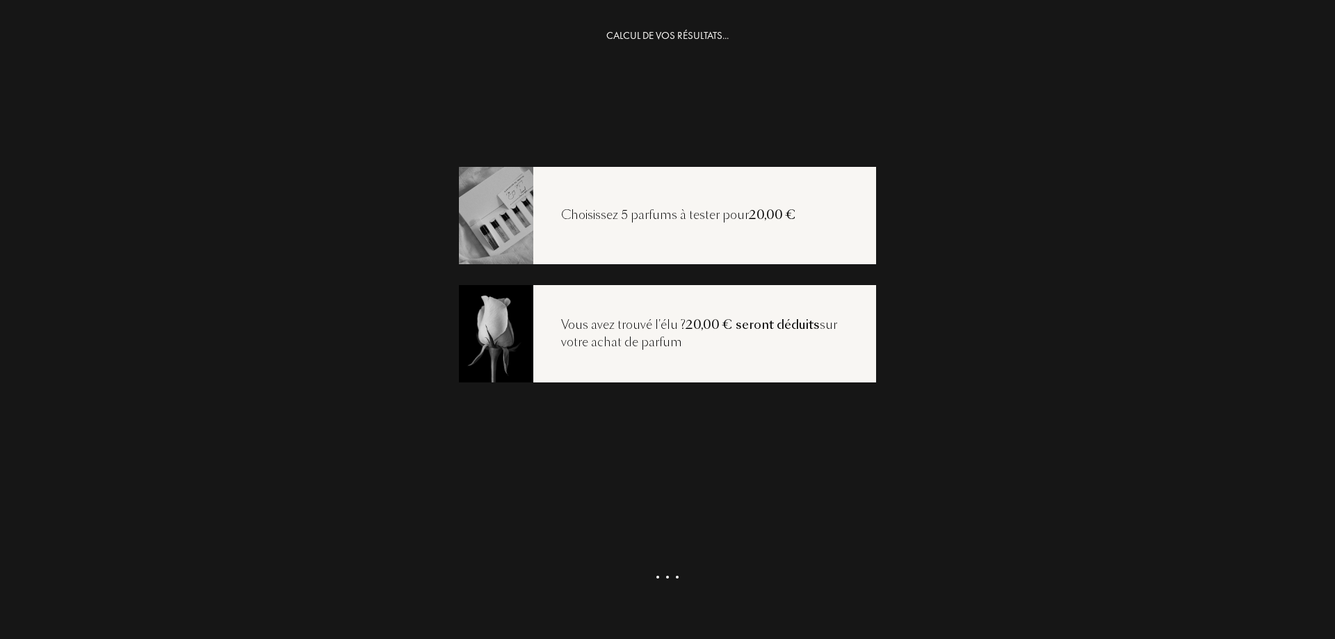
scroll to position [28, 0]
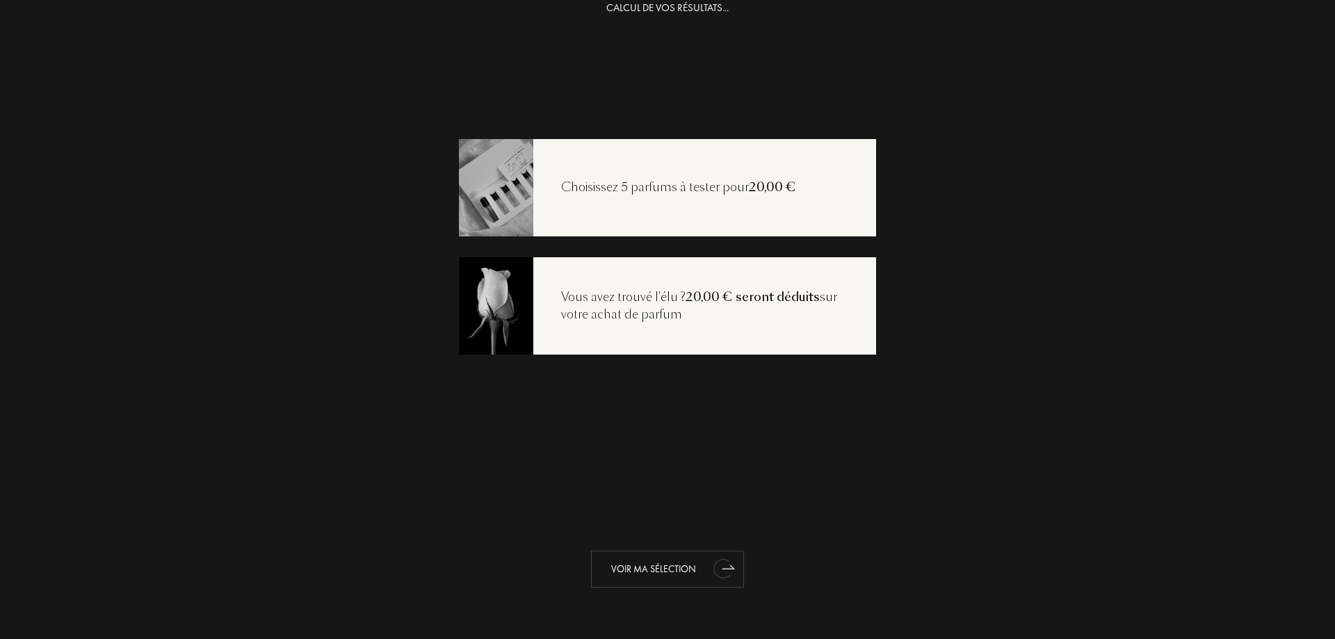
click at [700, 574] on div "Voir ma sélection" at bounding box center [667, 569] width 153 height 37
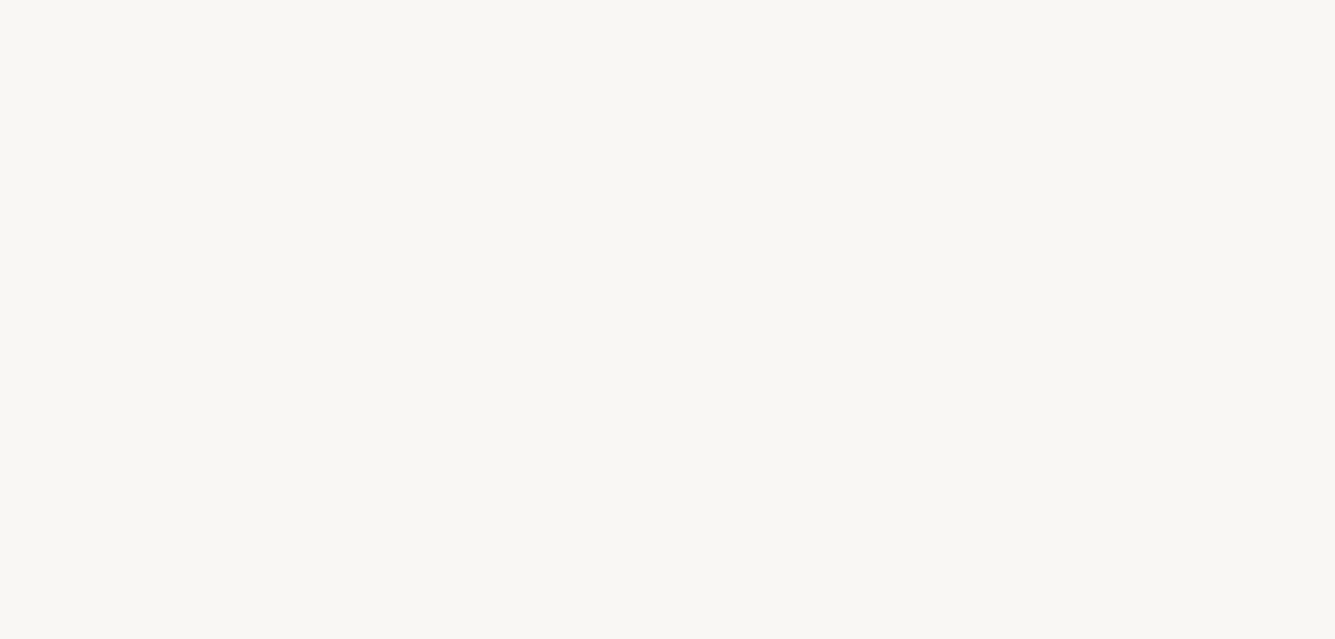
select select "FR"
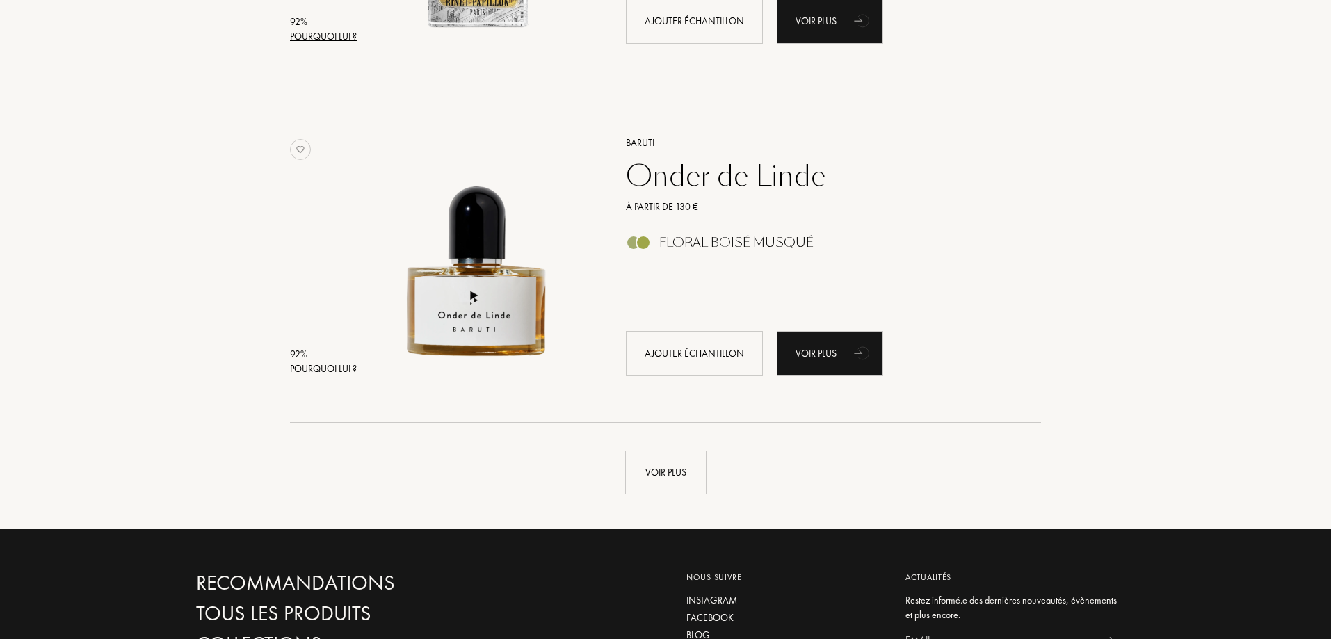
scroll to position [3129, 0]
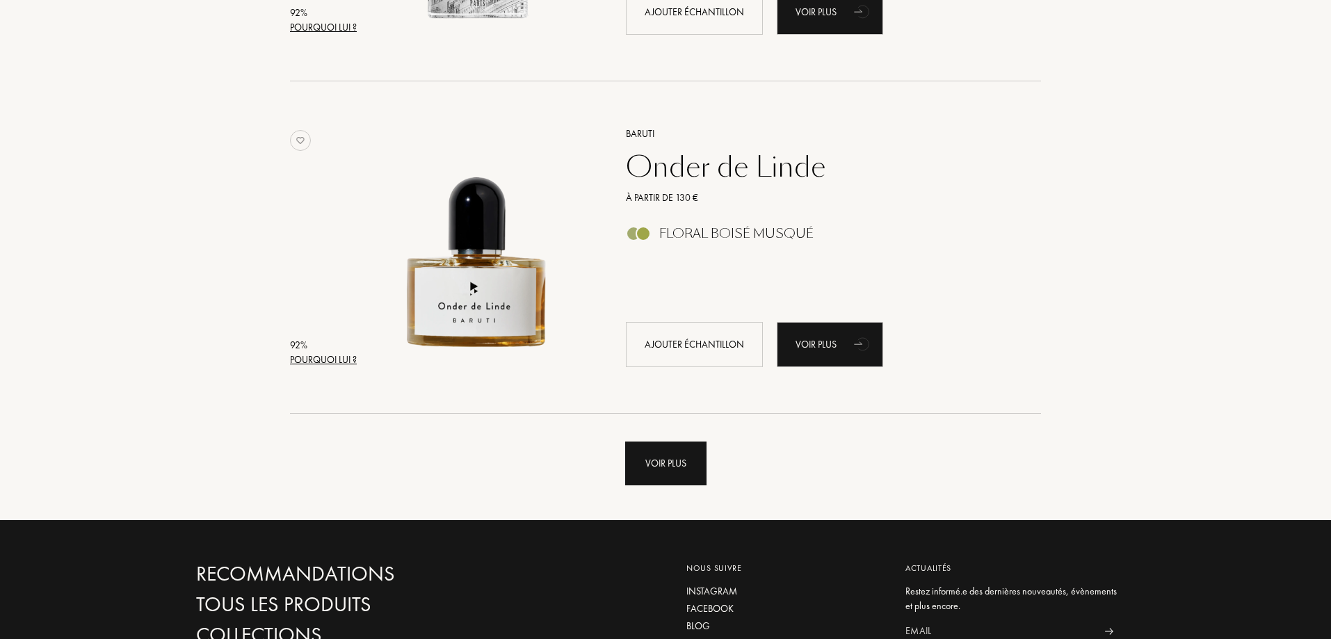
click at [679, 468] on div "Voir plus" at bounding box center [665, 464] width 81 height 44
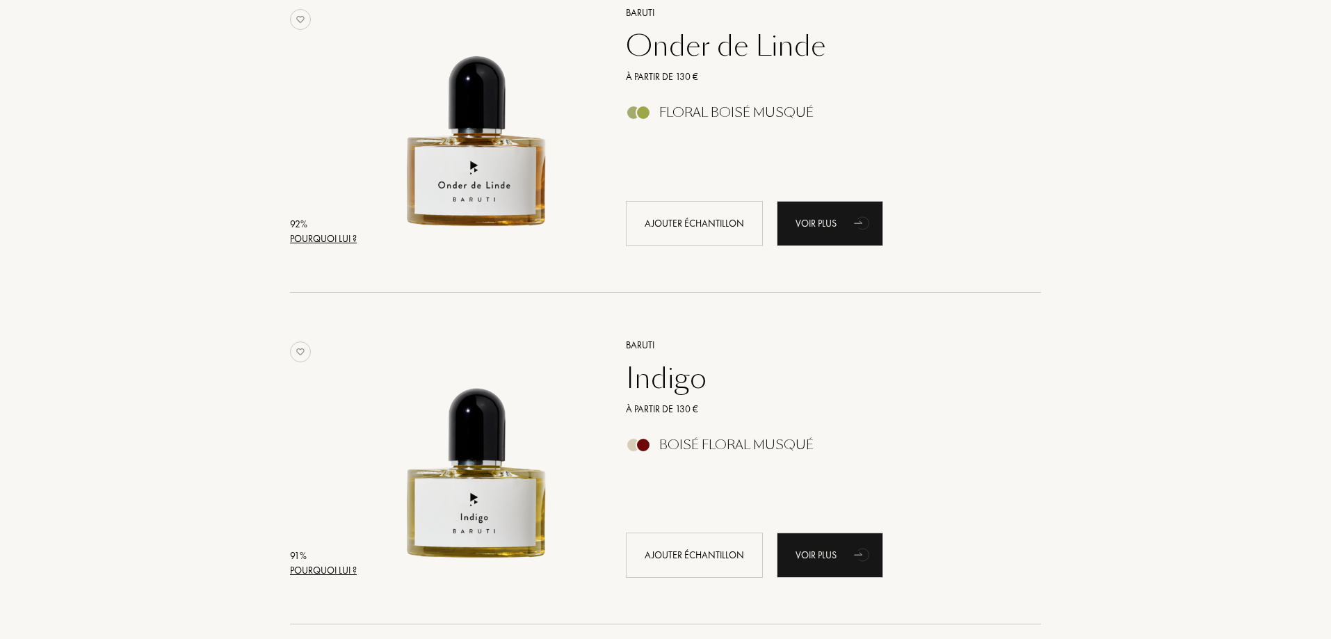
scroll to position [2691, 0]
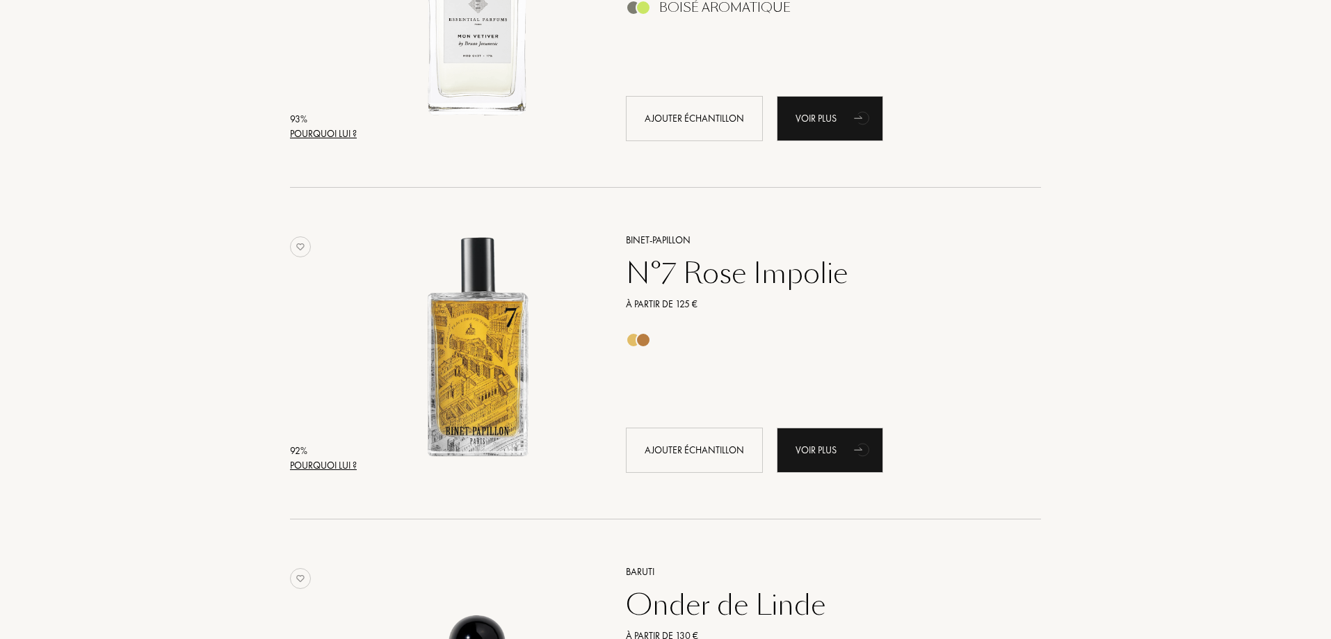
drag, startPoint x: 1322, startPoint y: 106, endPoint x: 1315, endPoint y: 47, distance: 59.5
drag, startPoint x: 1315, startPoint y: 33, endPoint x: 1332, endPoint y: 156, distance: 124.9
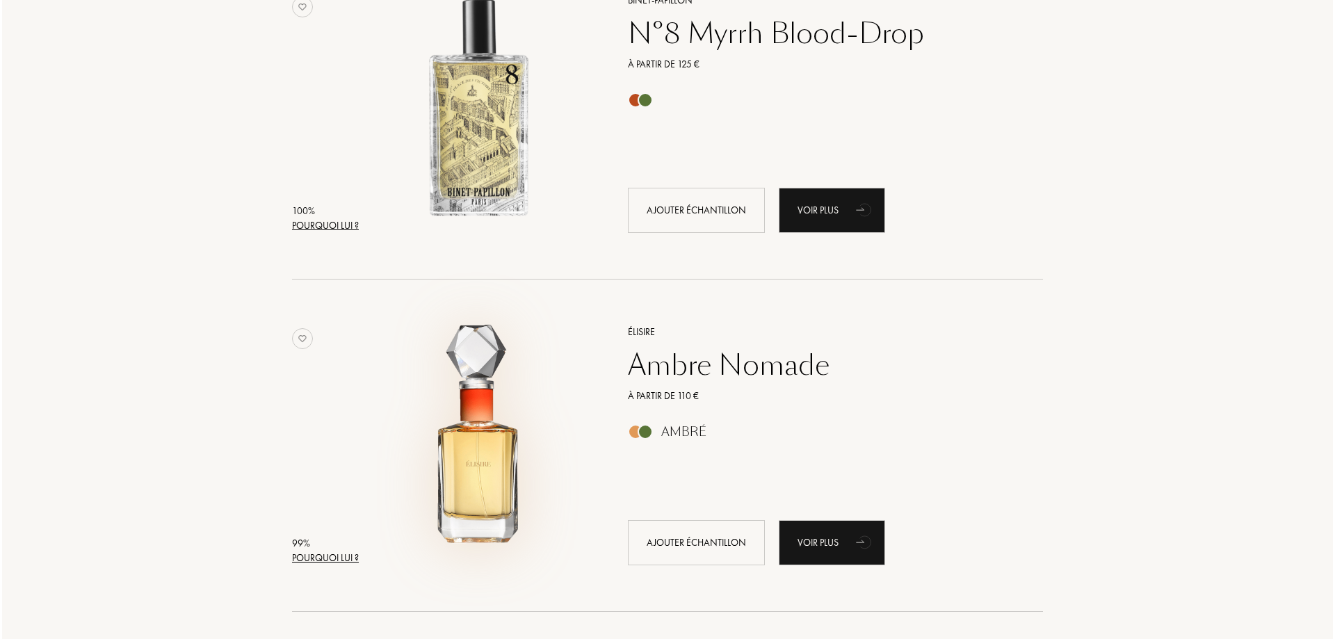
scroll to position [345, 0]
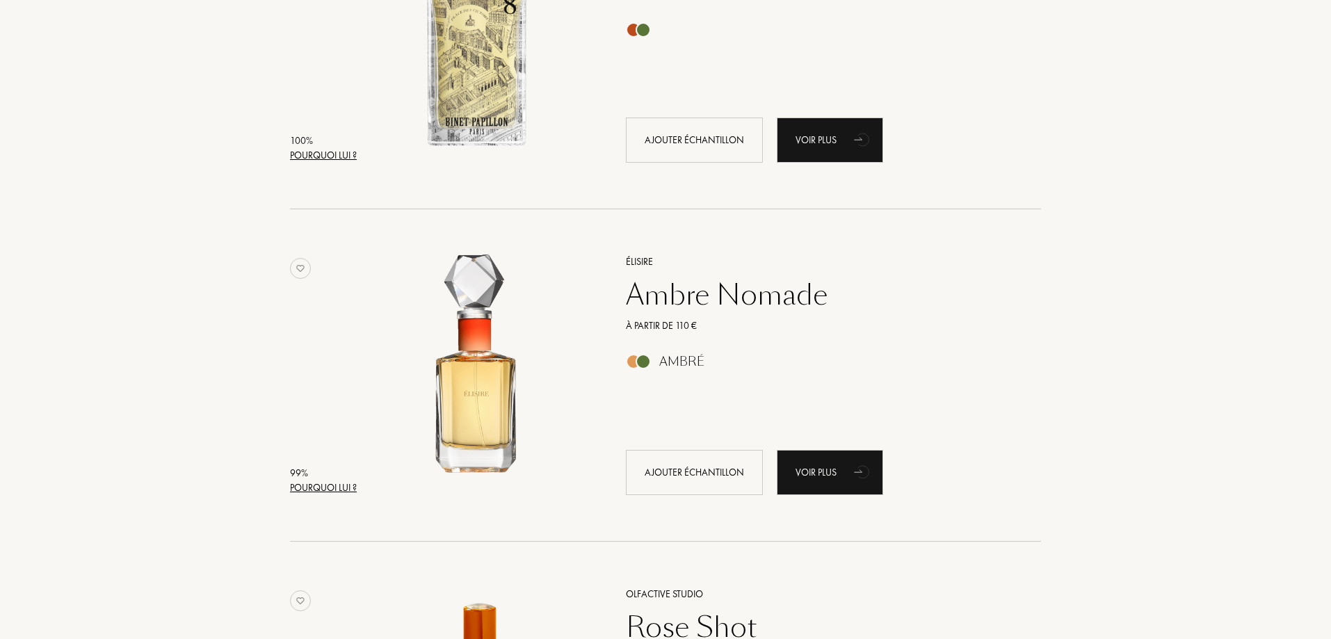
click at [313, 155] on div "Pourquoi lui ?" at bounding box center [323, 155] width 67 height 15
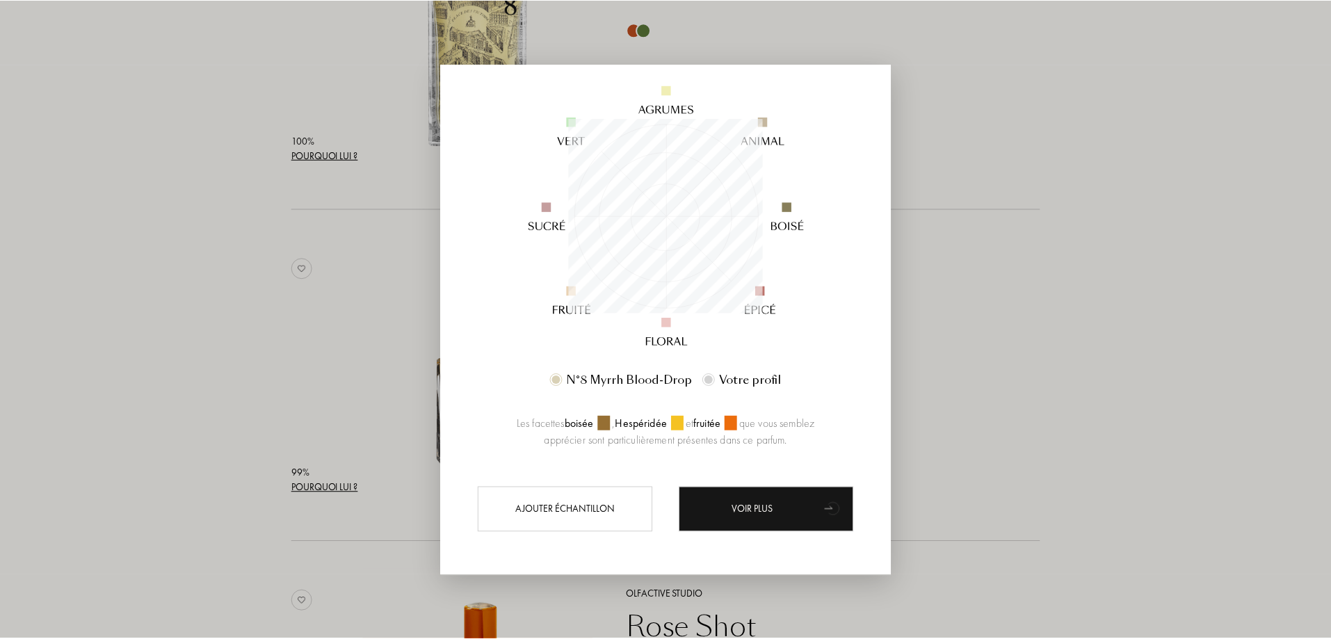
scroll to position [143, 0]
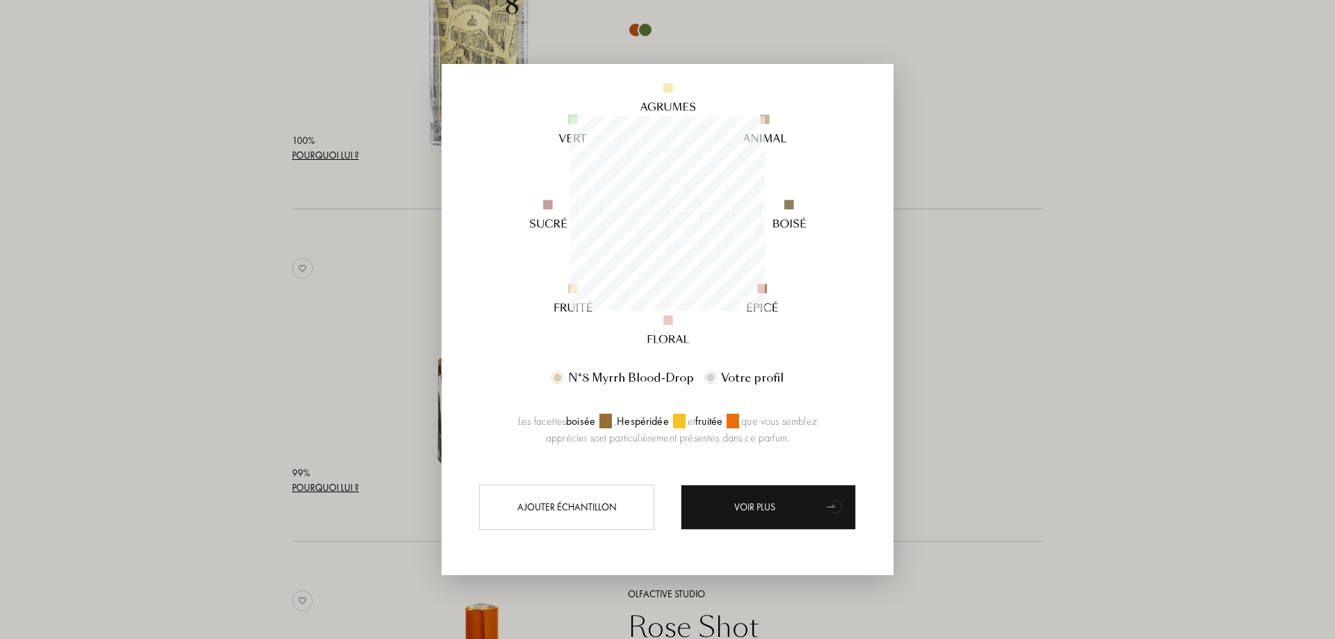
click at [1026, 428] on div at bounding box center [667, 319] width 1335 height 639
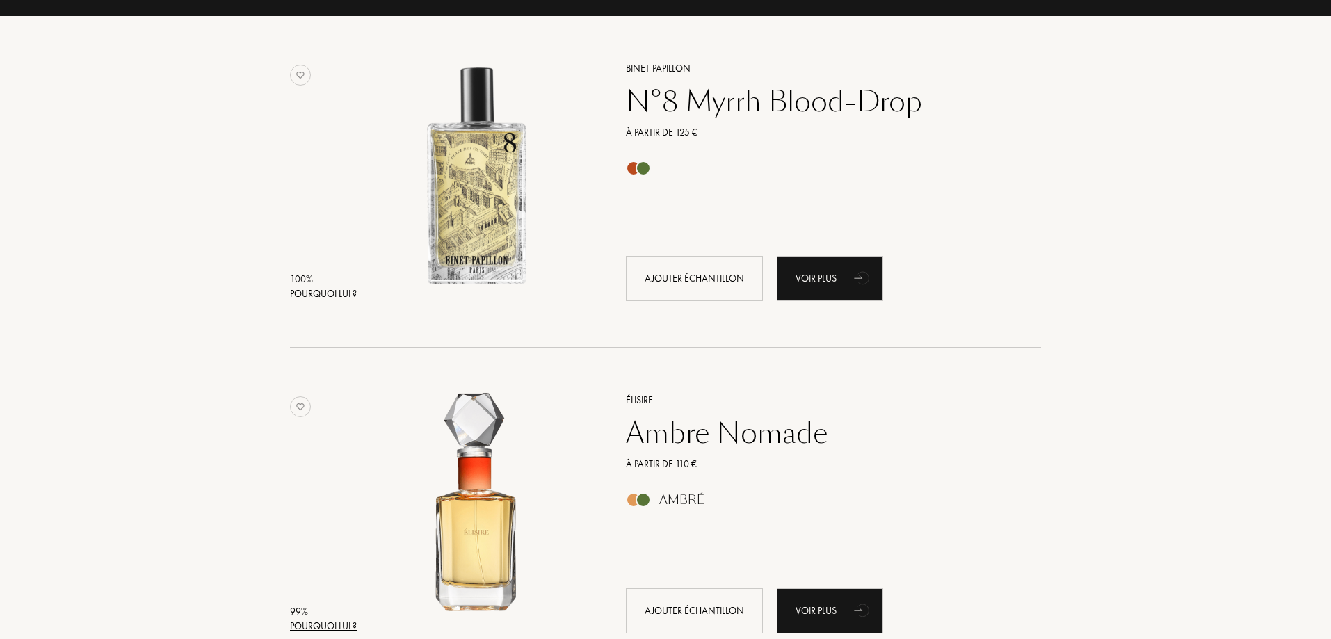
scroll to position [206, 0]
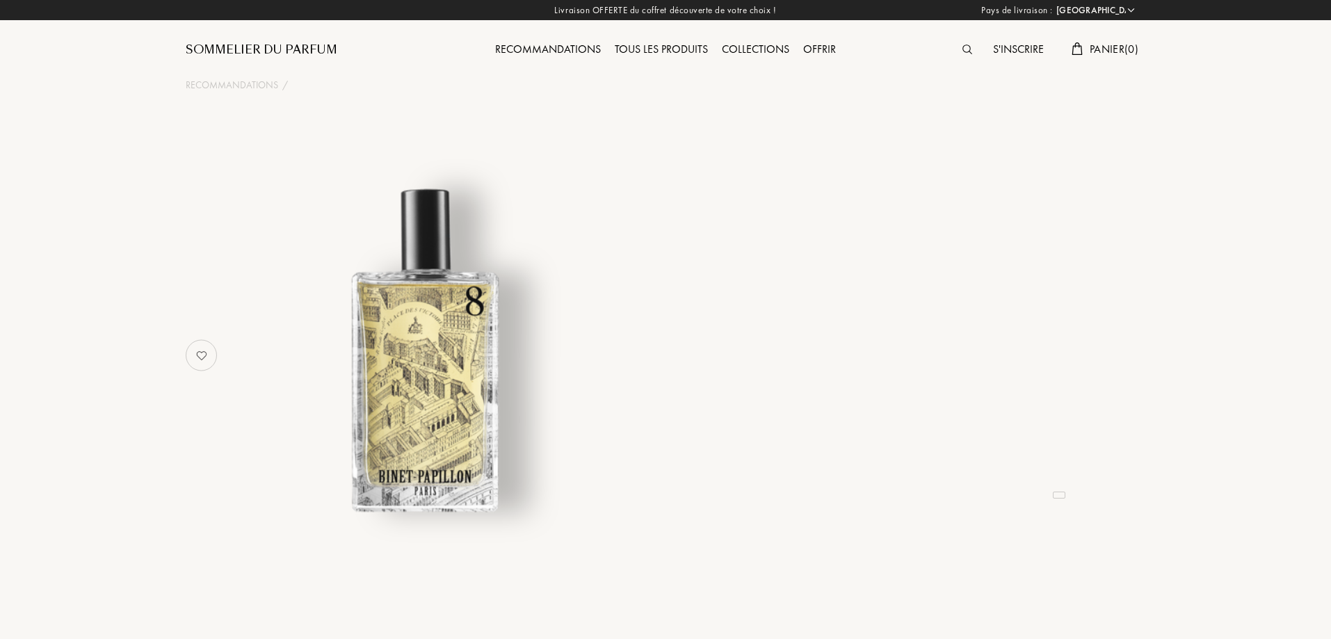
select select "FR"
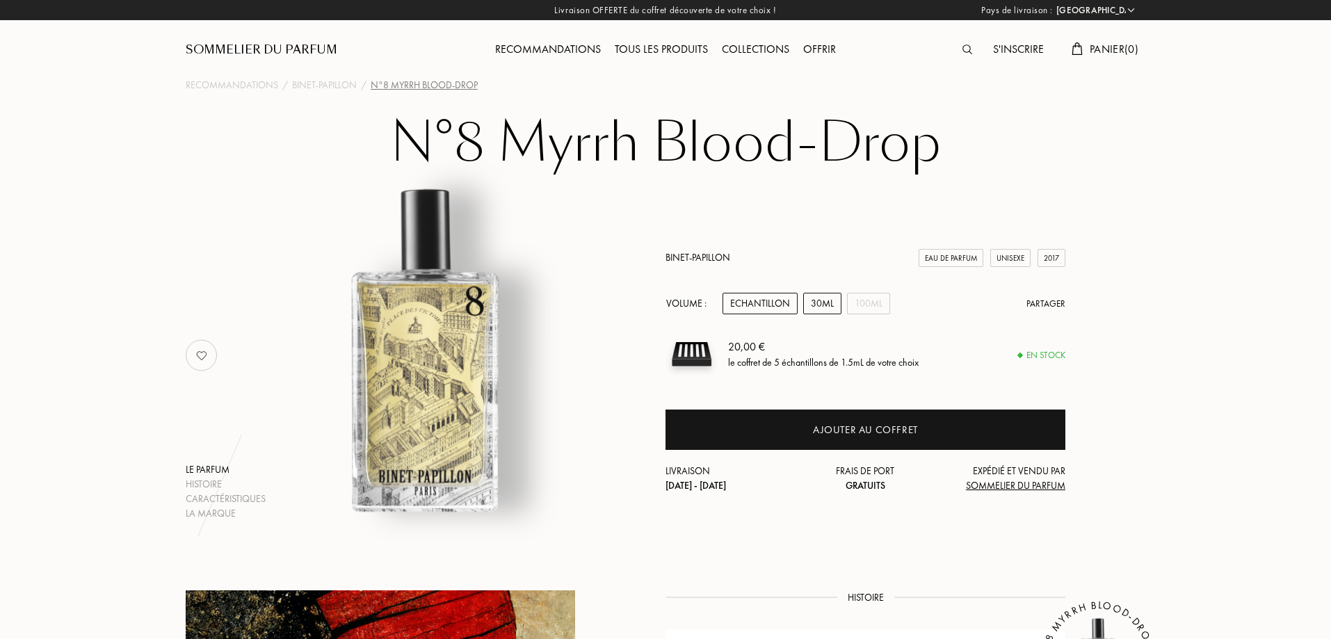
click at [823, 300] on div "30mL" at bounding box center [822, 304] width 38 height 22
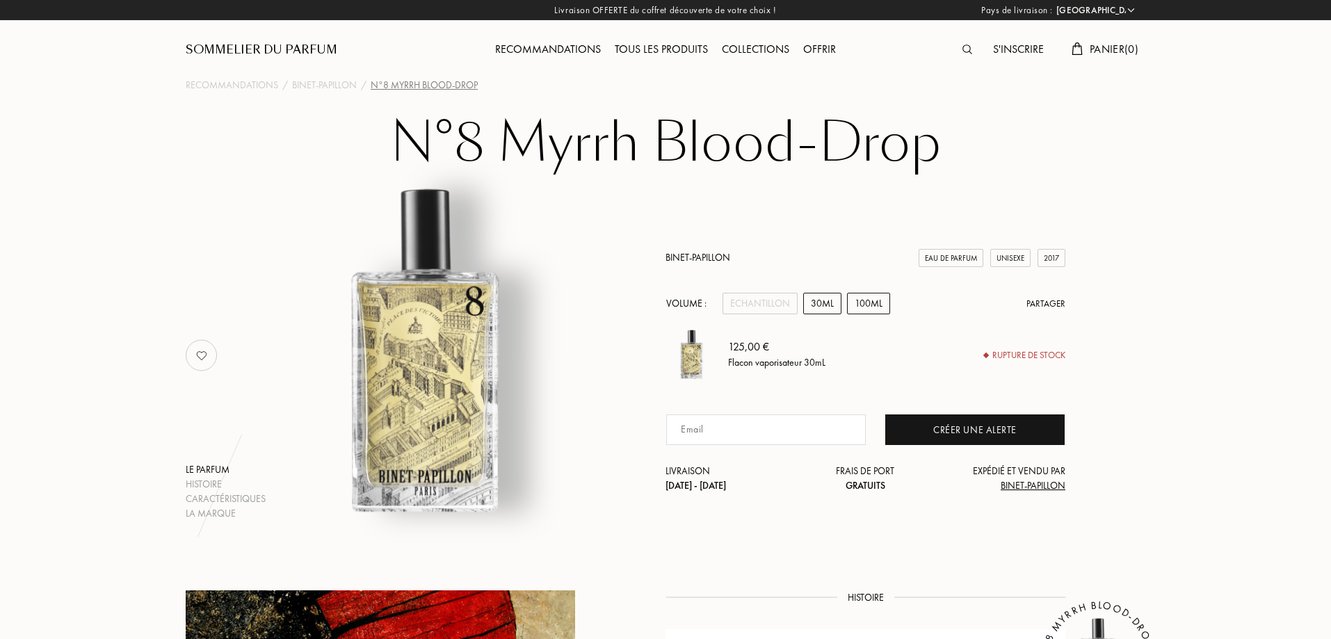
click at [877, 303] on div "100mL" at bounding box center [868, 304] width 43 height 22
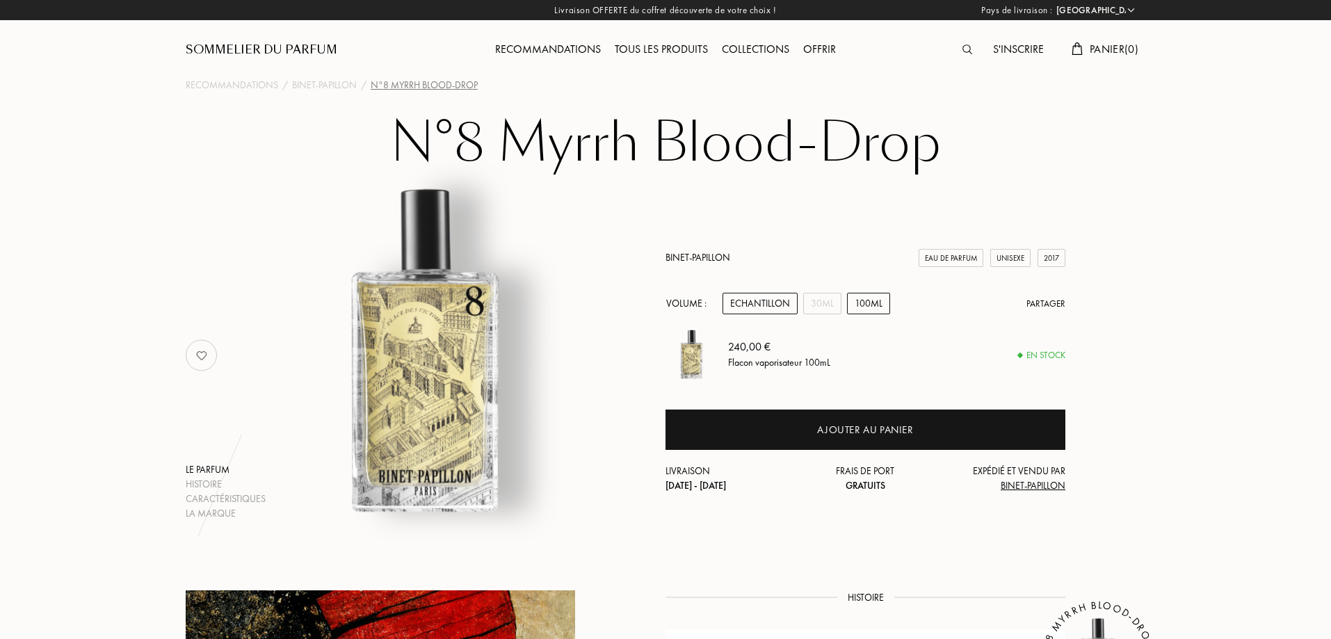
click at [773, 304] on div "Echantillon" at bounding box center [760, 304] width 75 height 22
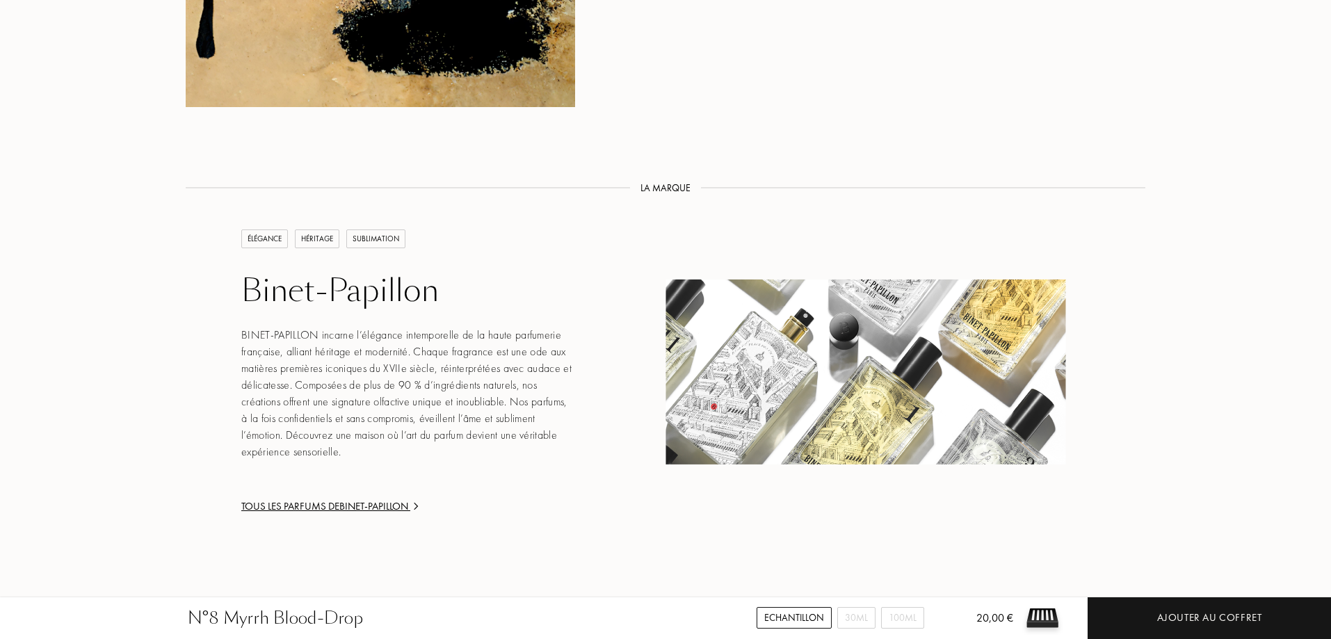
scroll to position [1321, 0]
